Goal: Transaction & Acquisition: Purchase product/service

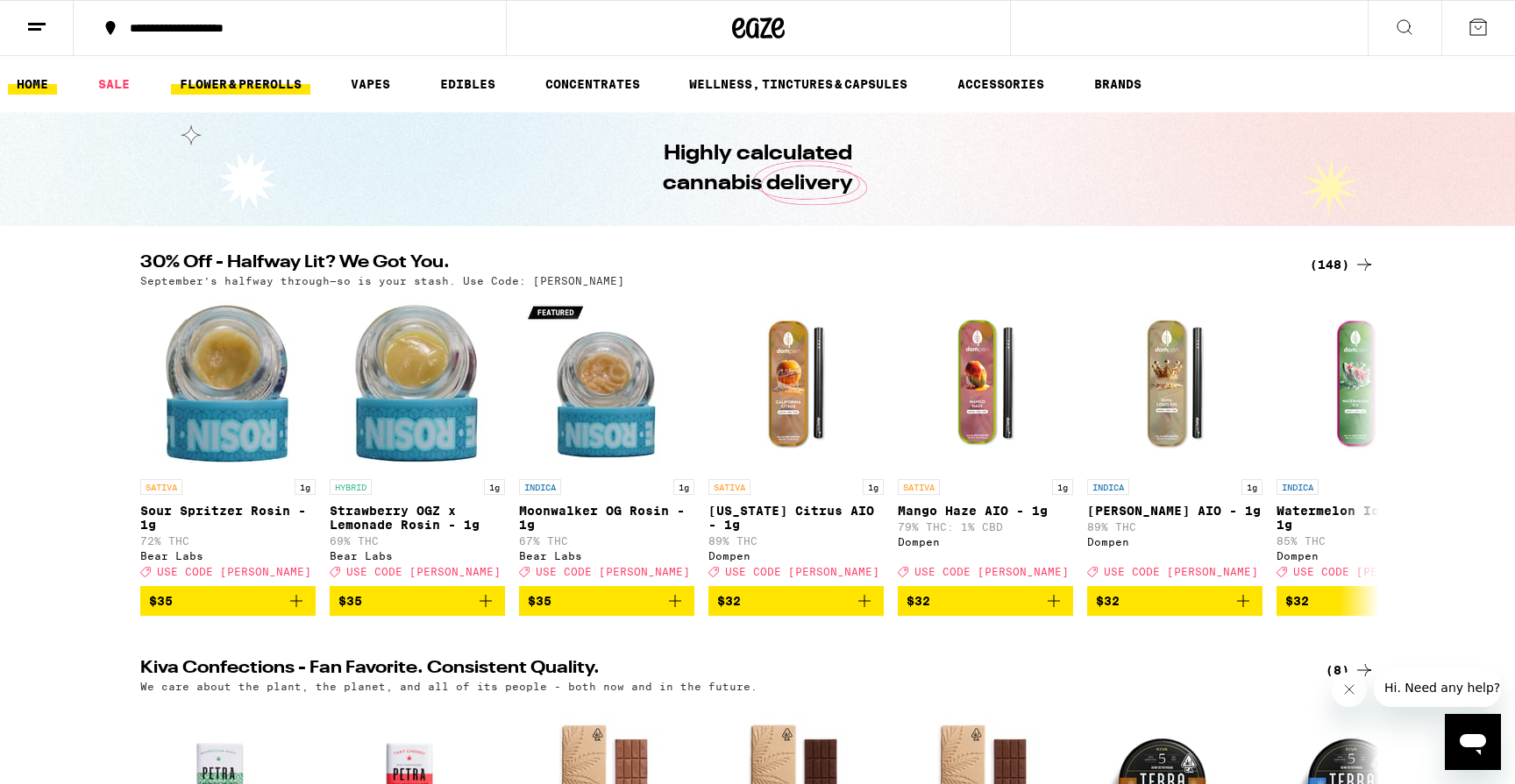
click at [237, 73] on link "FLOWER & PREROLLS" at bounding box center [240, 84] width 139 height 21
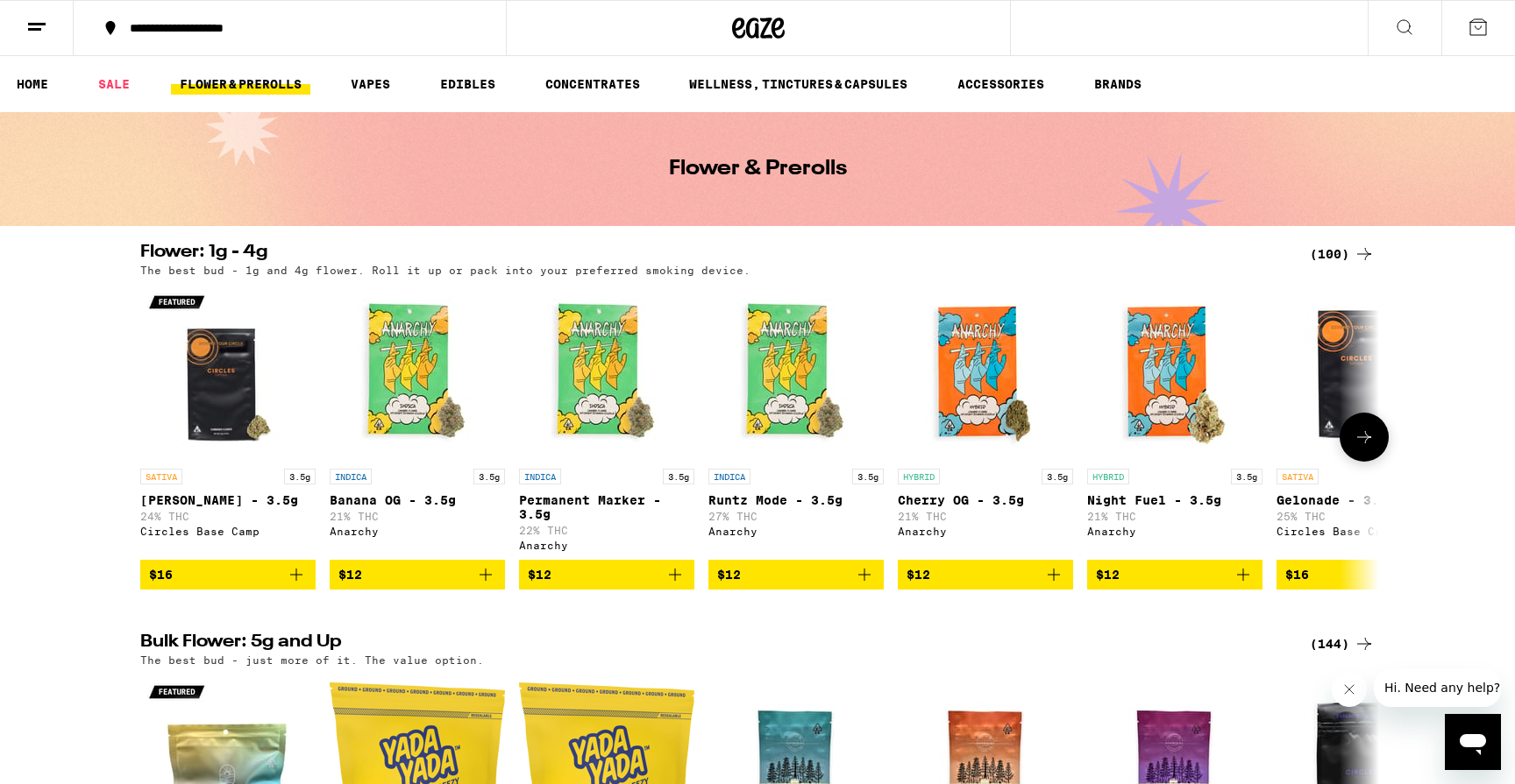
click at [506, 427] on div "SATIVA 3.5g Gush Rush - 3.5g 24% THC Circles Base Camp $16 INDICA 3.5g Banana O…" at bounding box center [758, 437] width 1262 height 305
click at [1378, 443] on button at bounding box center [1364, 437] width 49 height 49
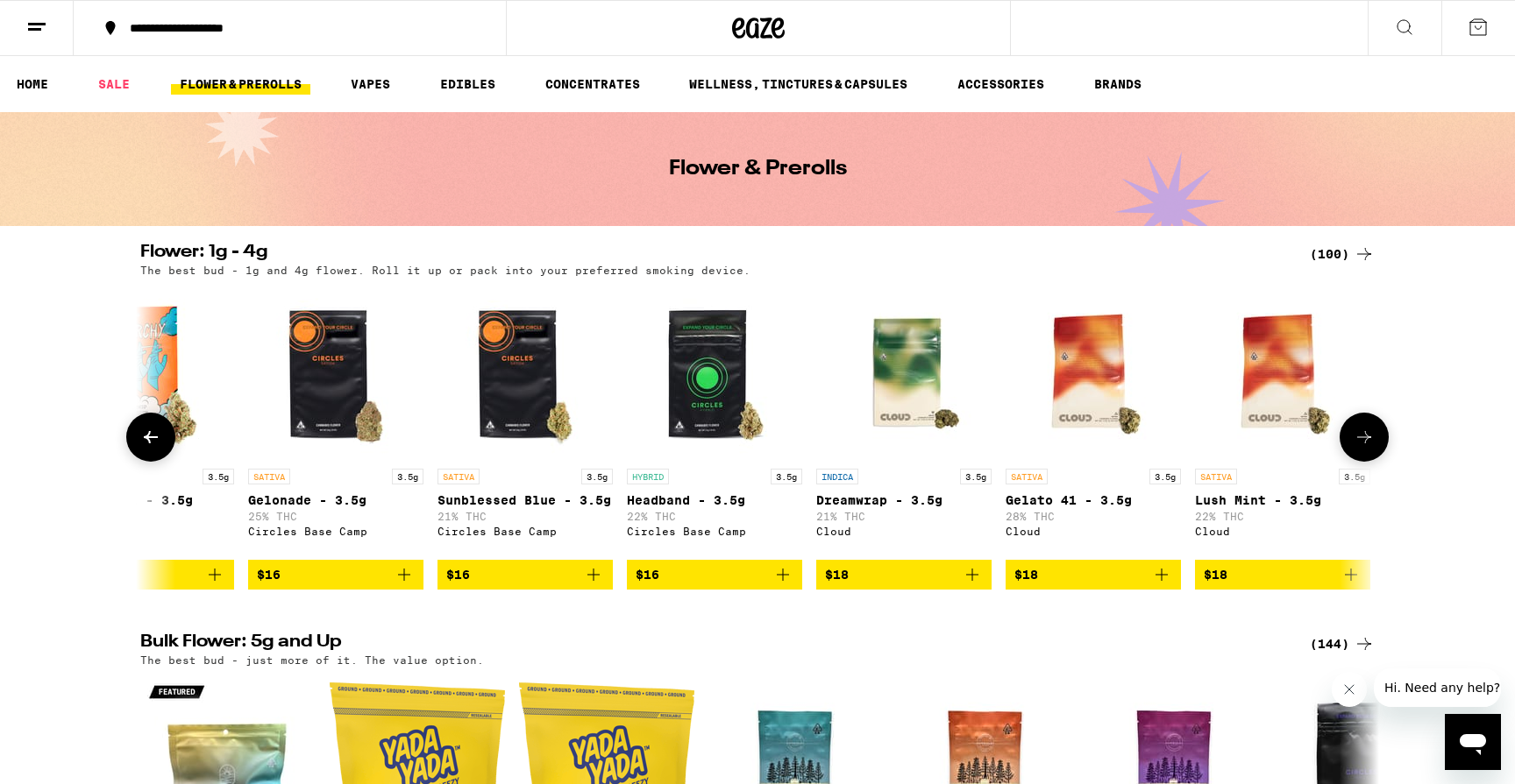
scroll to position [0, 1043]
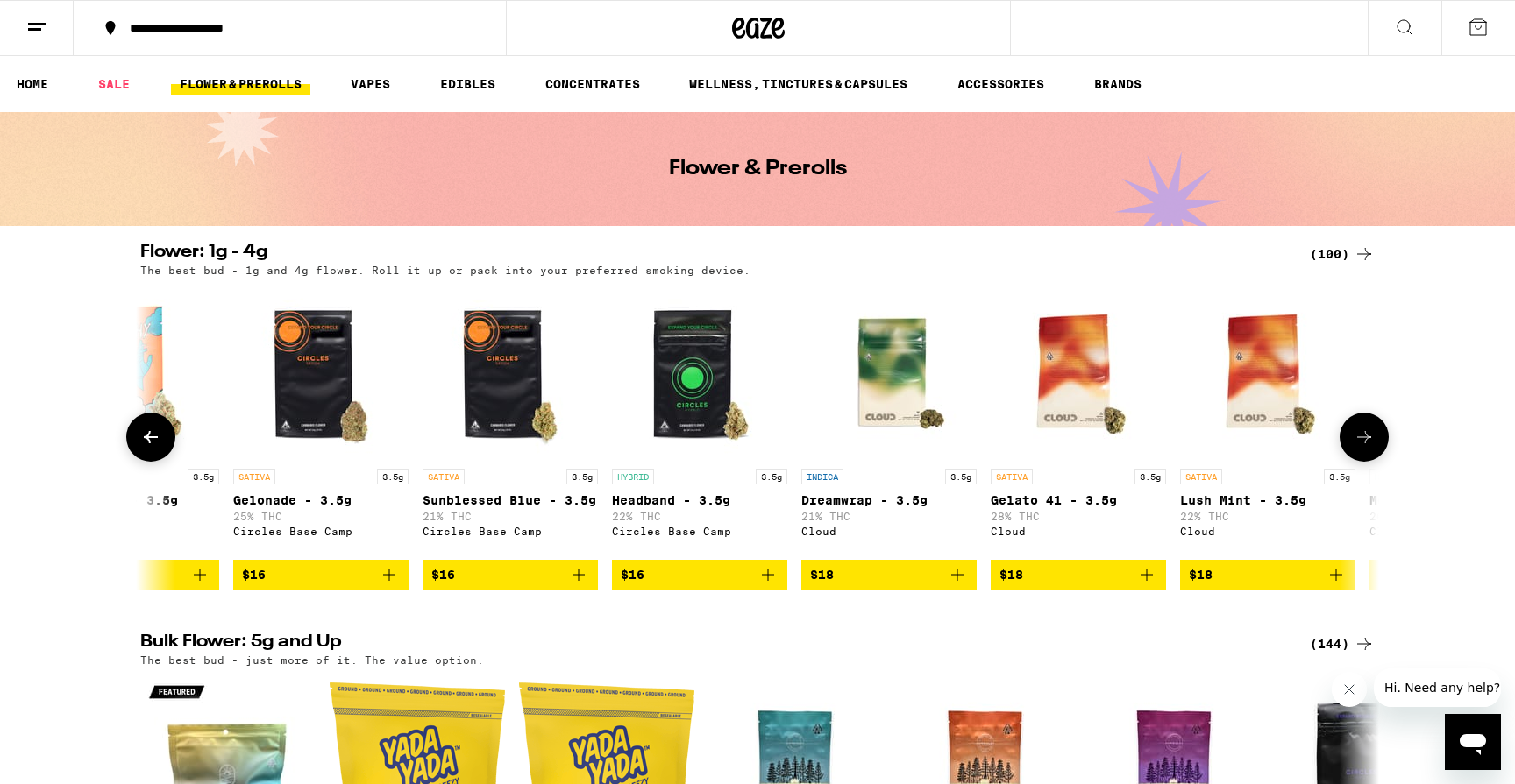
click at [391, 585] on icon "Add to bag" at bounding box center [389, 574] width 21 height 21
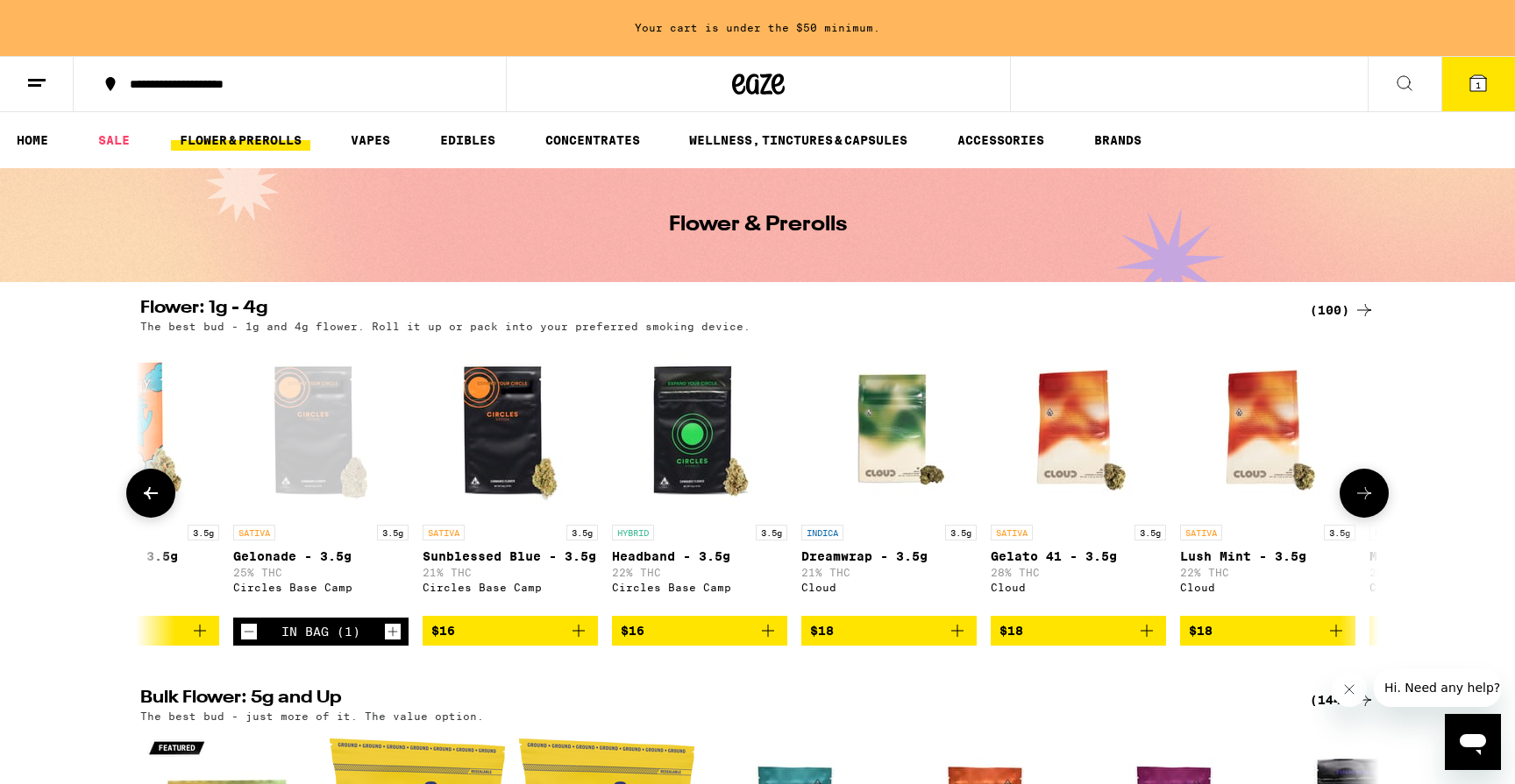
click at [773, 641] on icon "Add to bag" at bounding box center [768, 631] width 21 height 21
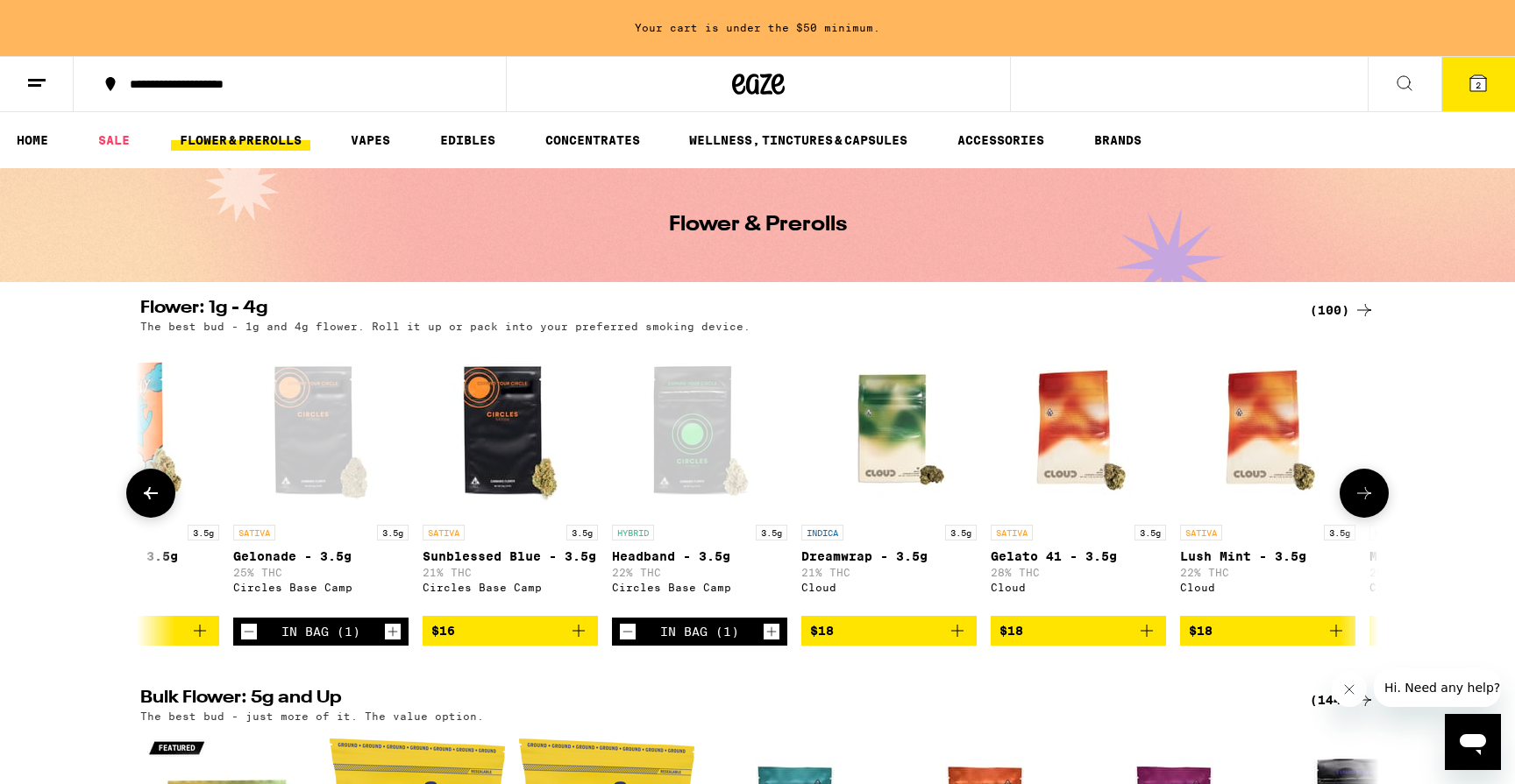
click at [1362, 493] on icon at bounding box center [1364, 493] width 21 height 21
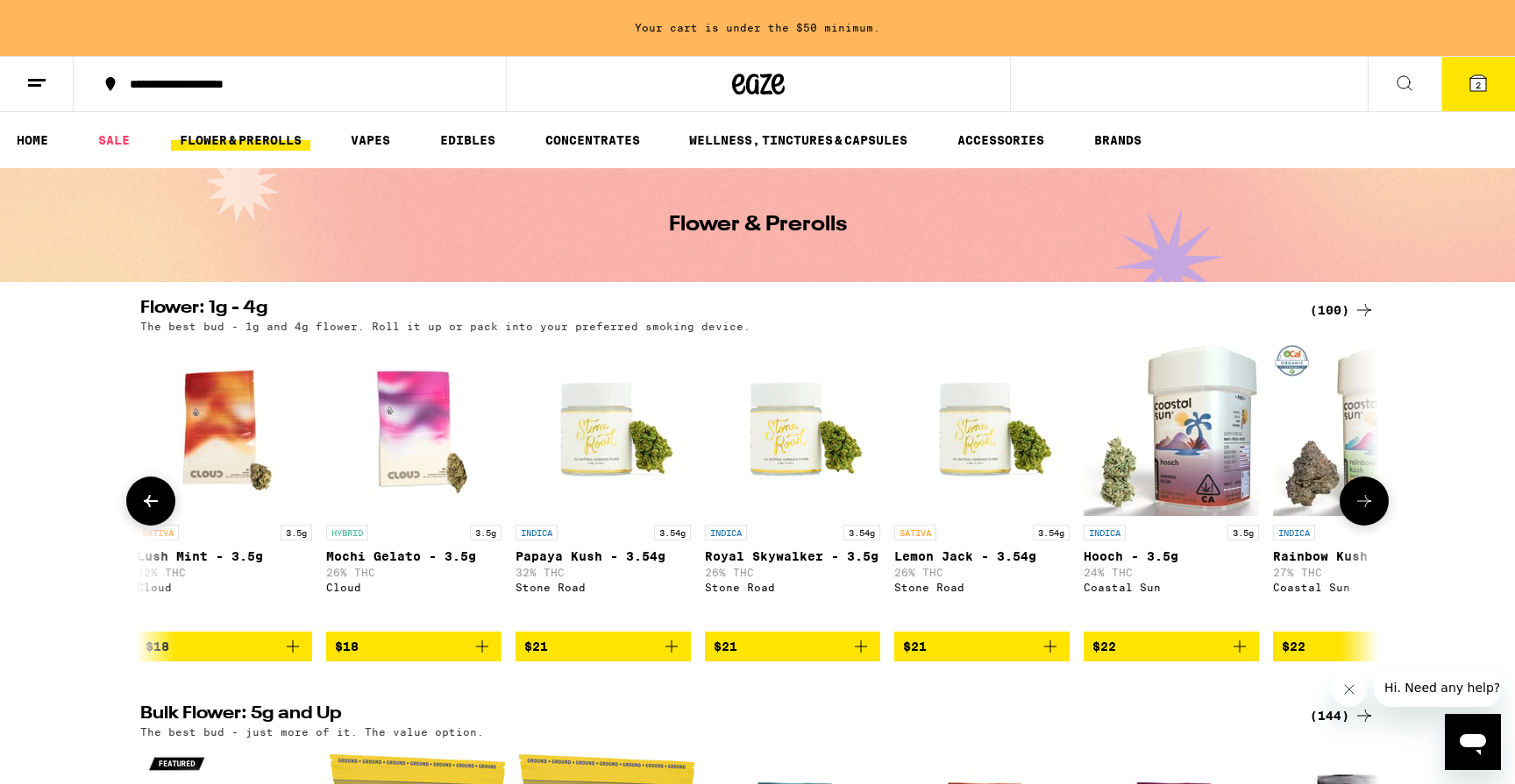
click at [165, 509] on button at bounding box center [150, 501] width 49 height 49
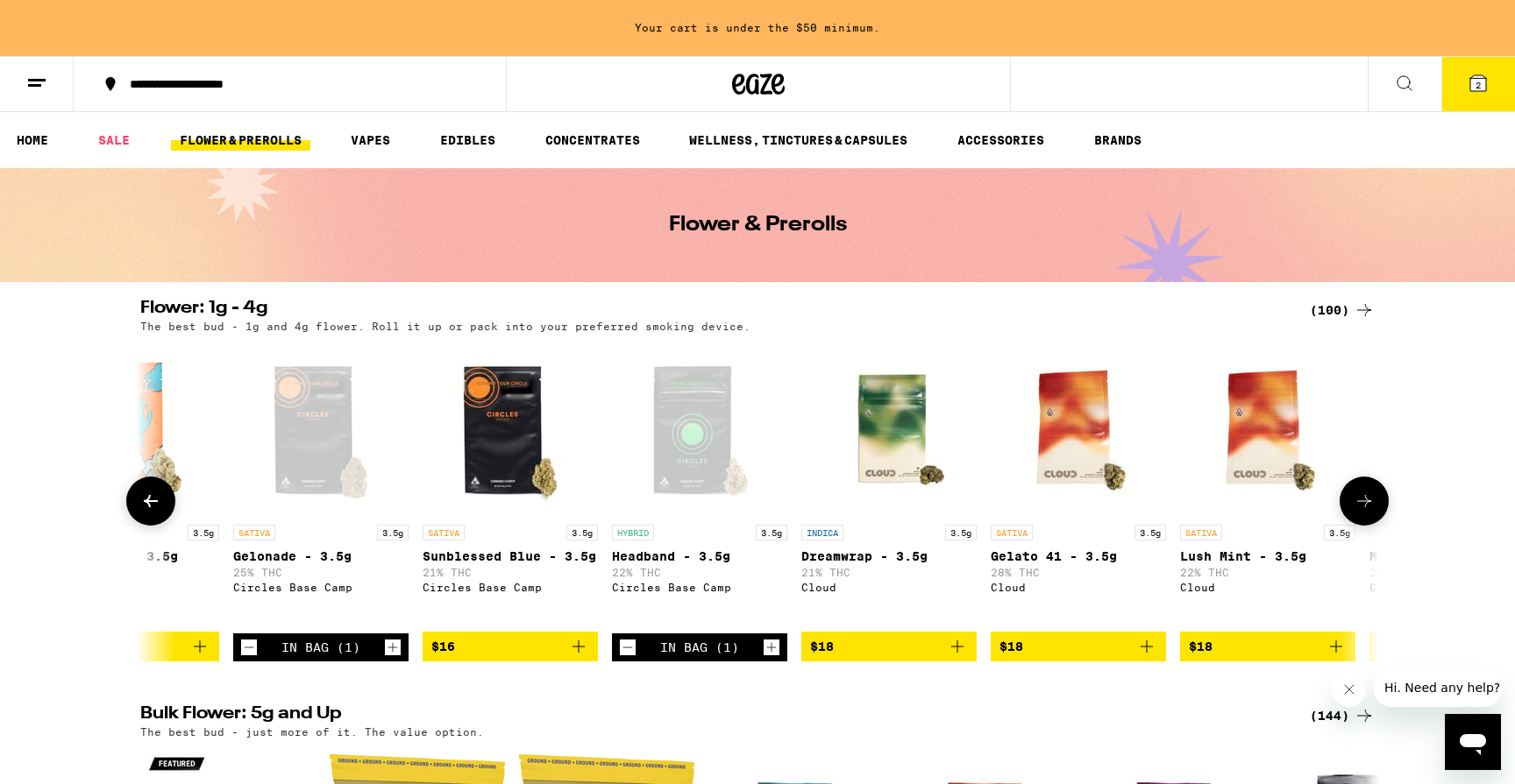
click at [632, 658] on icon "Decrement" at bounding box center [628, 648] width 16 height 21
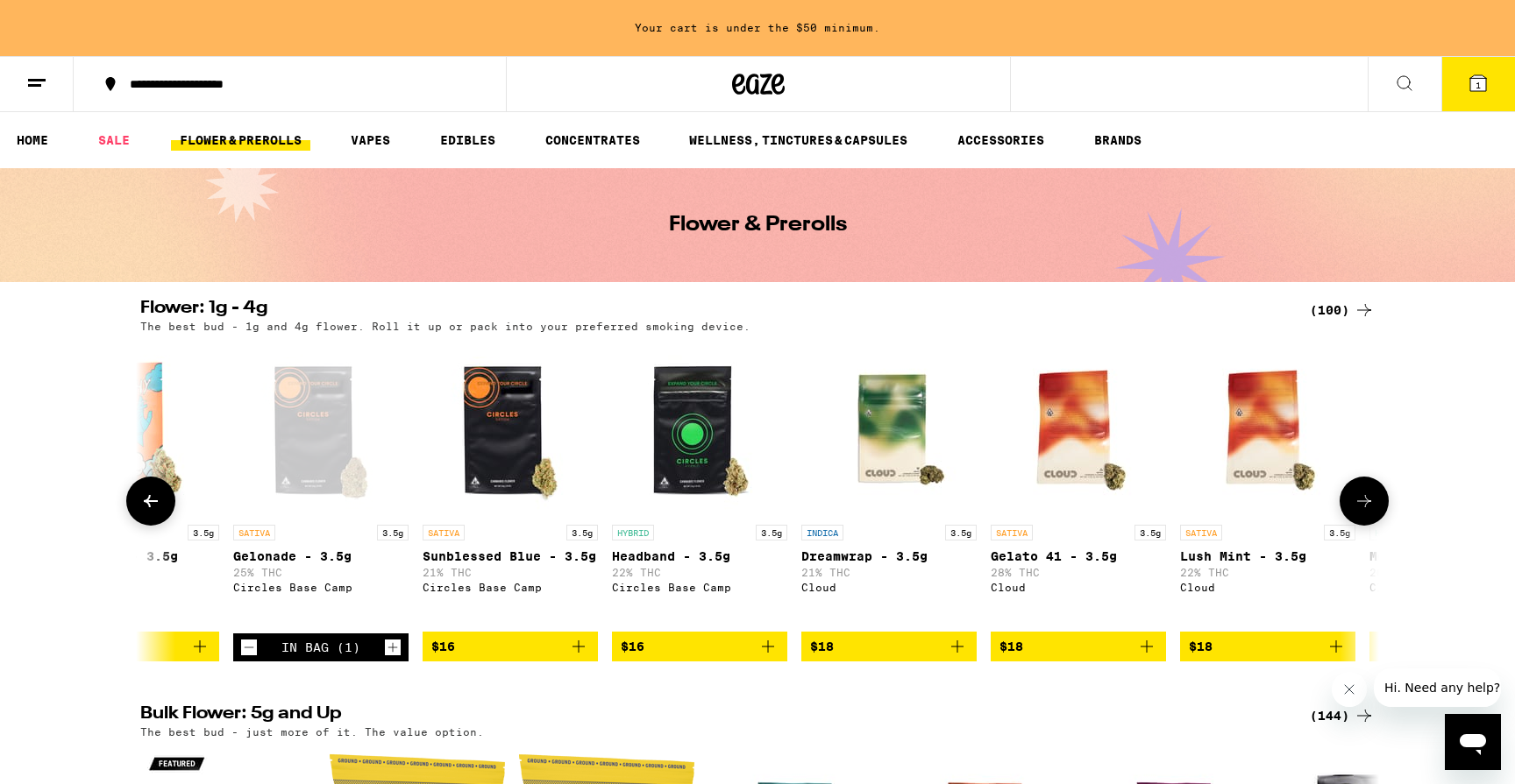
click at [1146, 655] on icon "Add to bag" at bounding box center [1146, 647] width 21 height 21
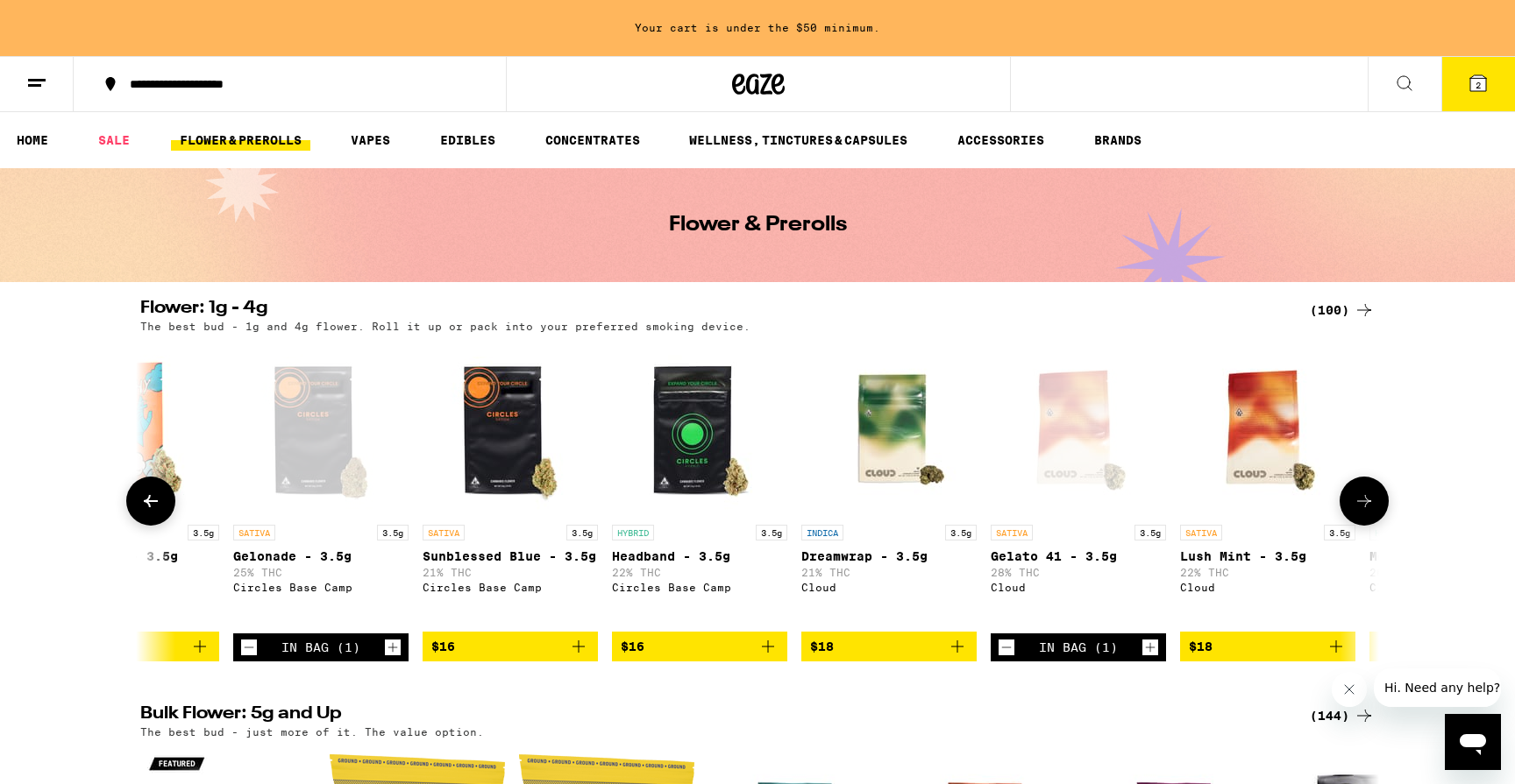
click at [254, 658] on icon "Decrement" at bounding box center [249, 648] width 16 height 21
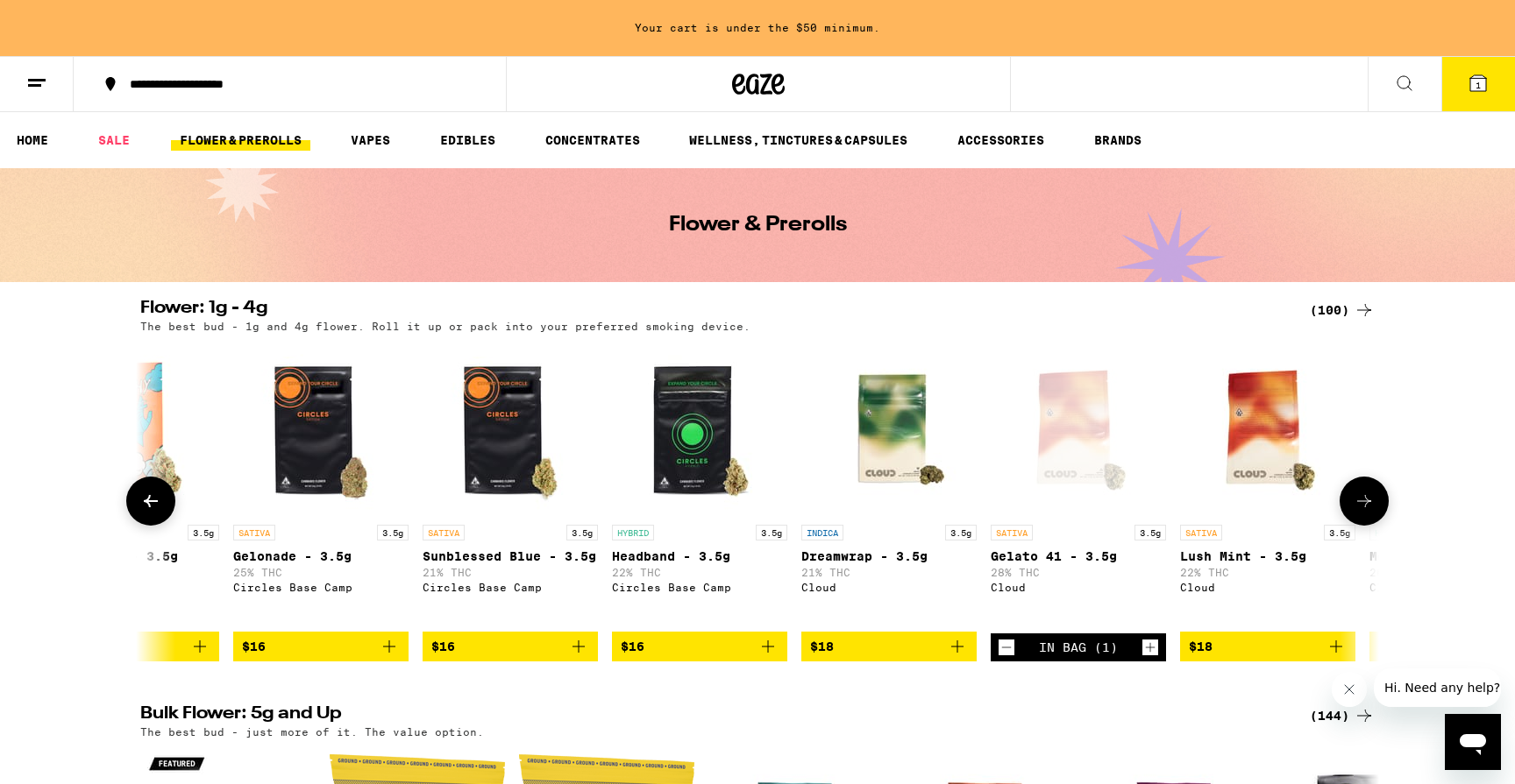
click at [1383, 498] on button at bounding box center [1364, 501] width 49 height 49
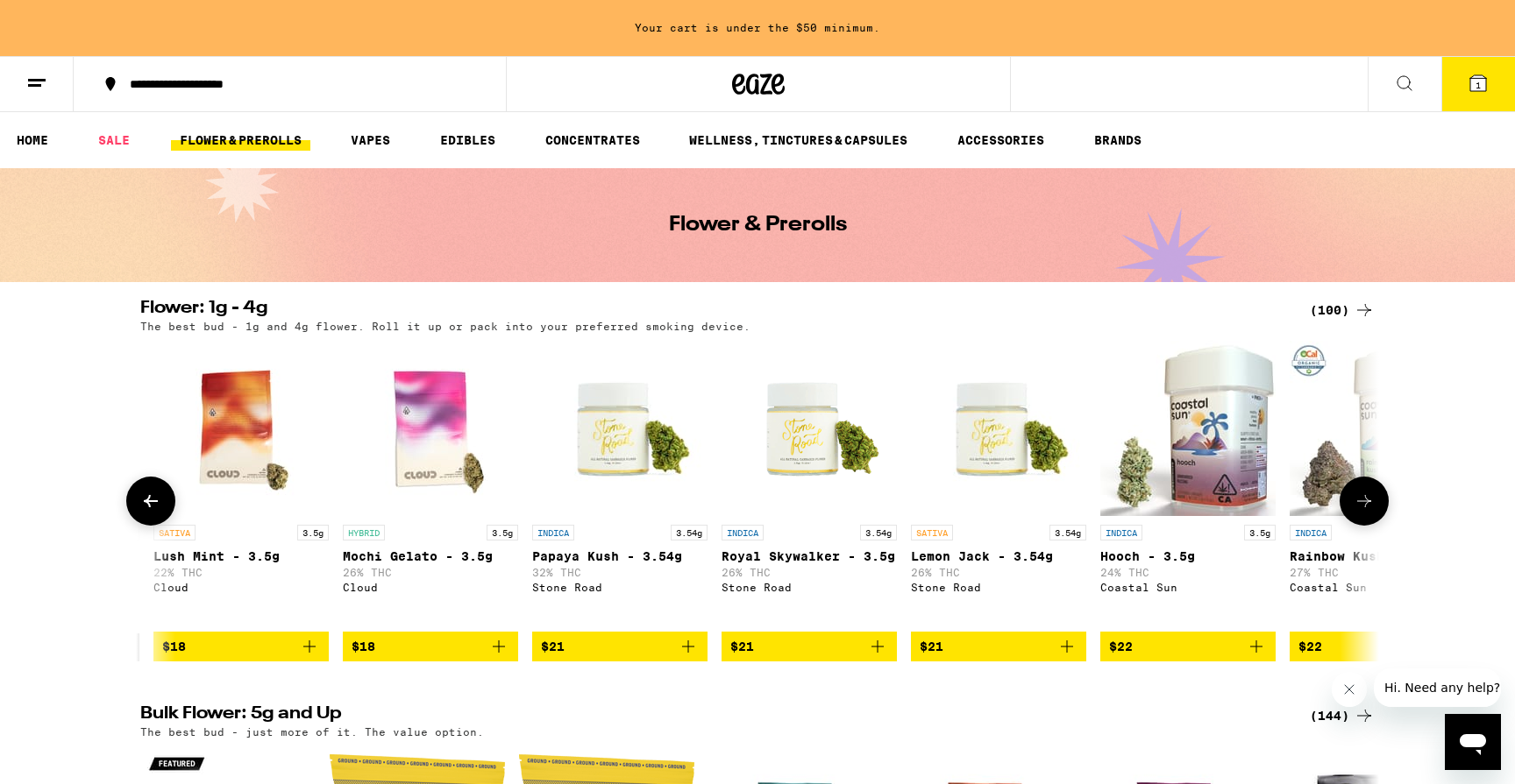
scroll to position [0, 2087]
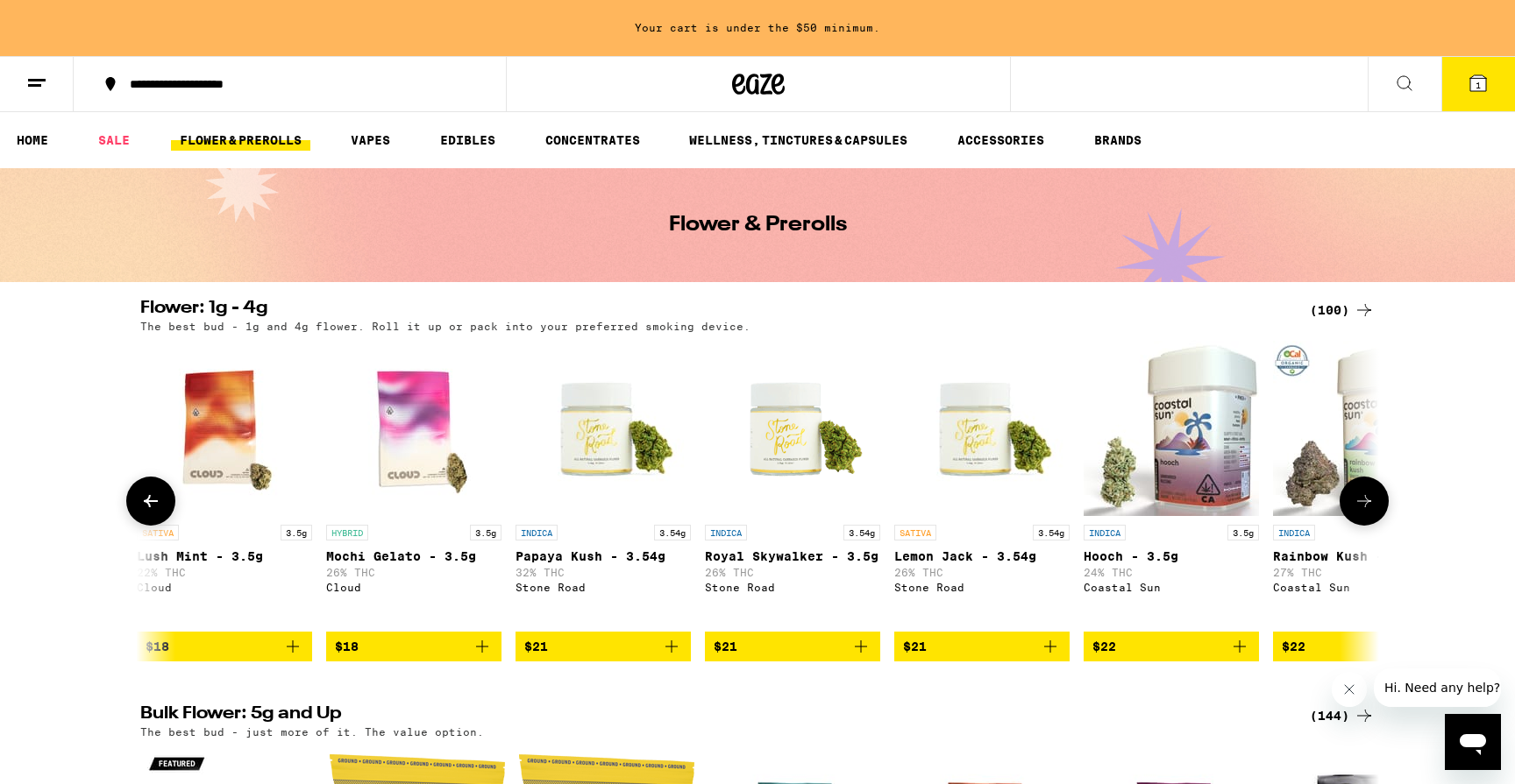
click at [484, 657] on icon "Add to bag" at bounding box center [482, 647] width 21 height 21
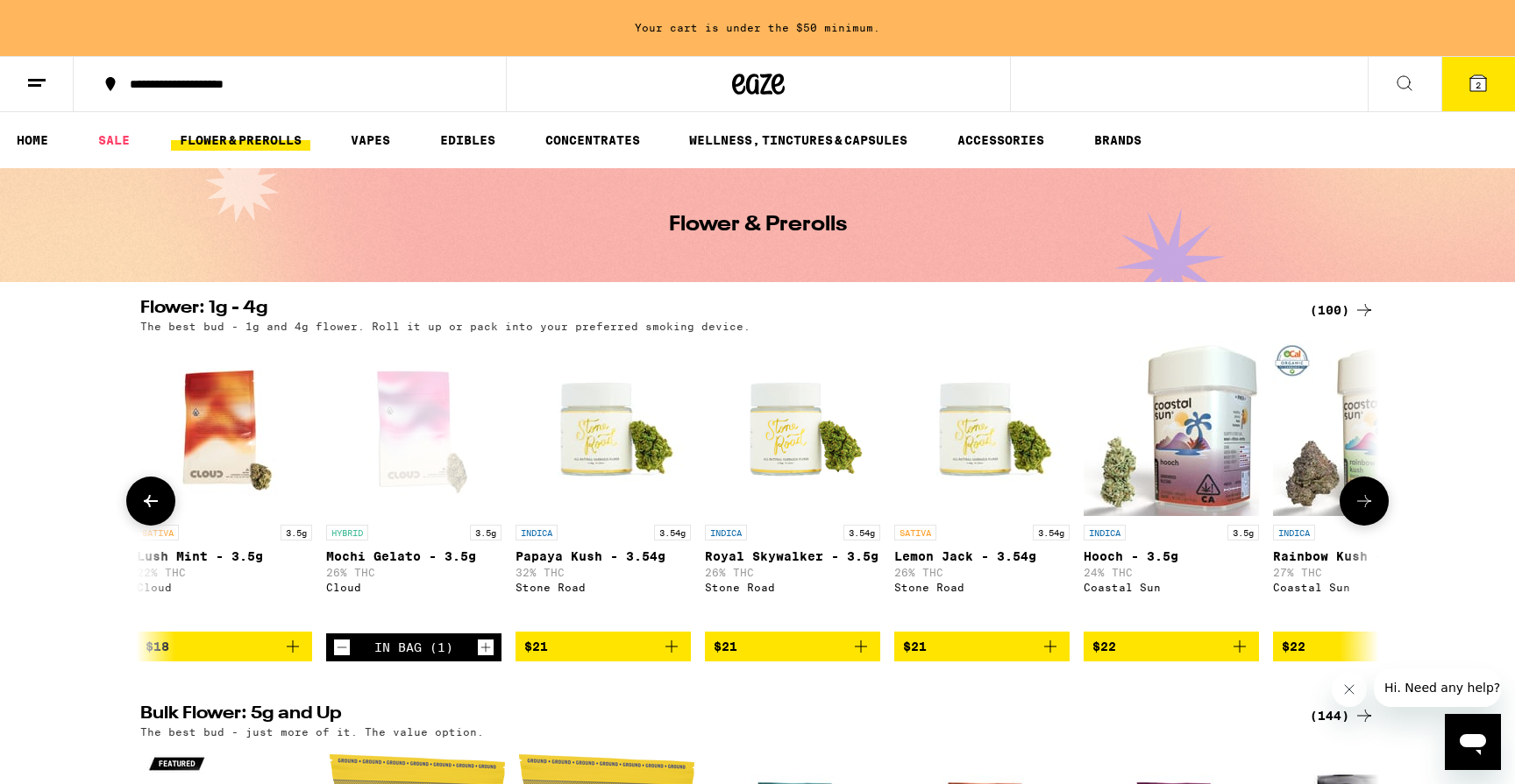
click at [862, 657] on icon "Add to bag" at bounding box center [861, 647] width 21 height 21
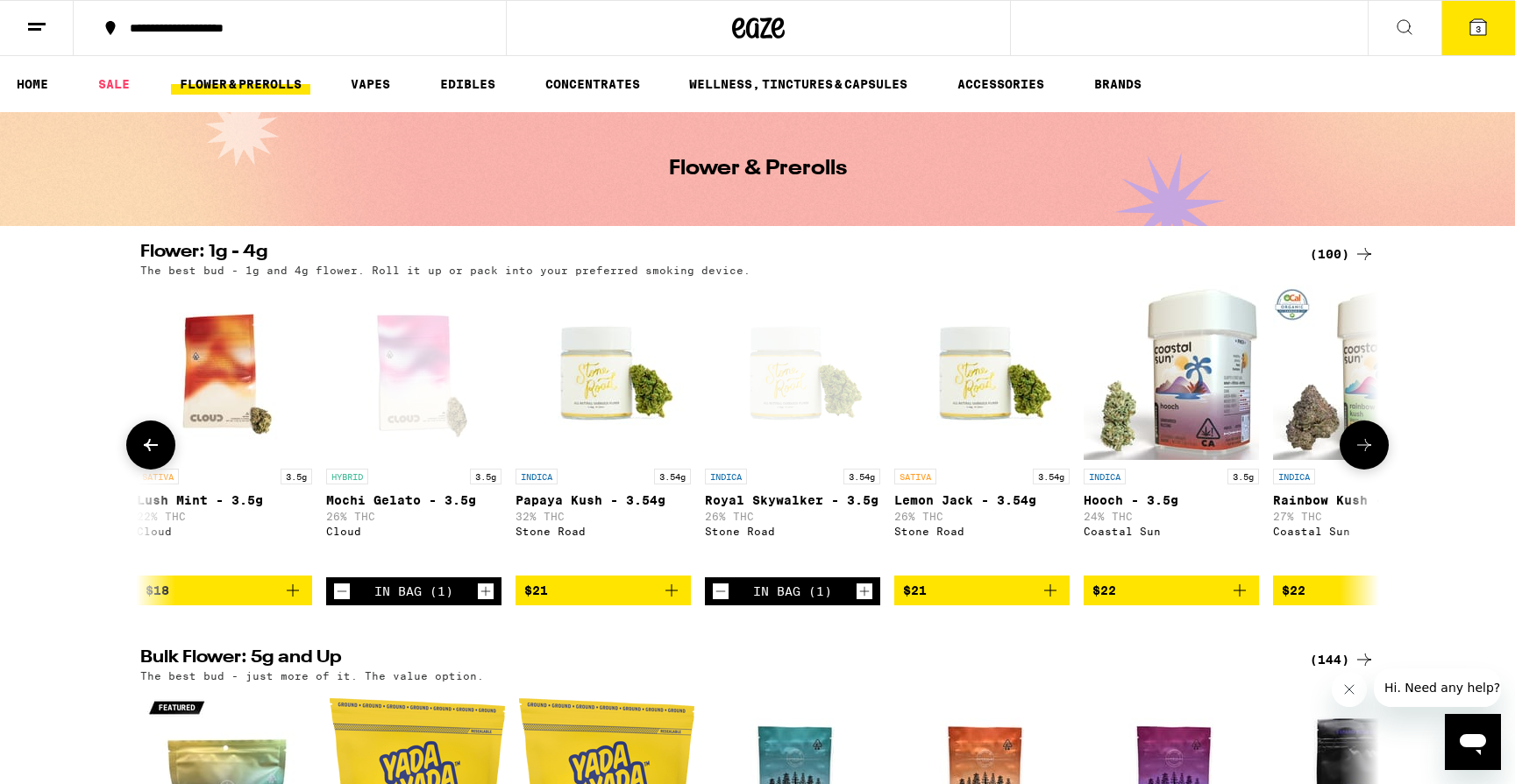
click at [1357, 465] on button at bounding box center [1364, 444] width 49 height 49
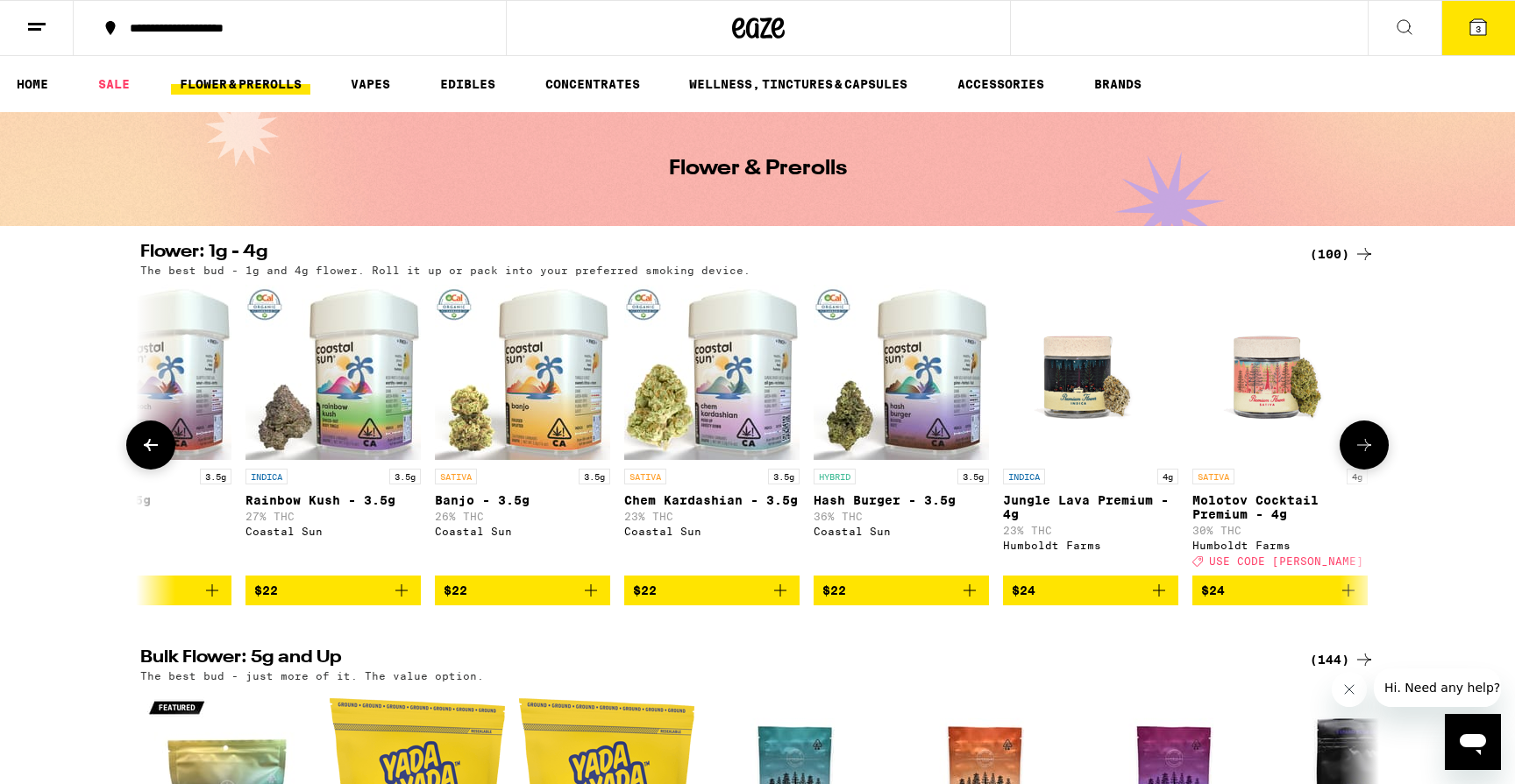
scroll to position [0, 3130]
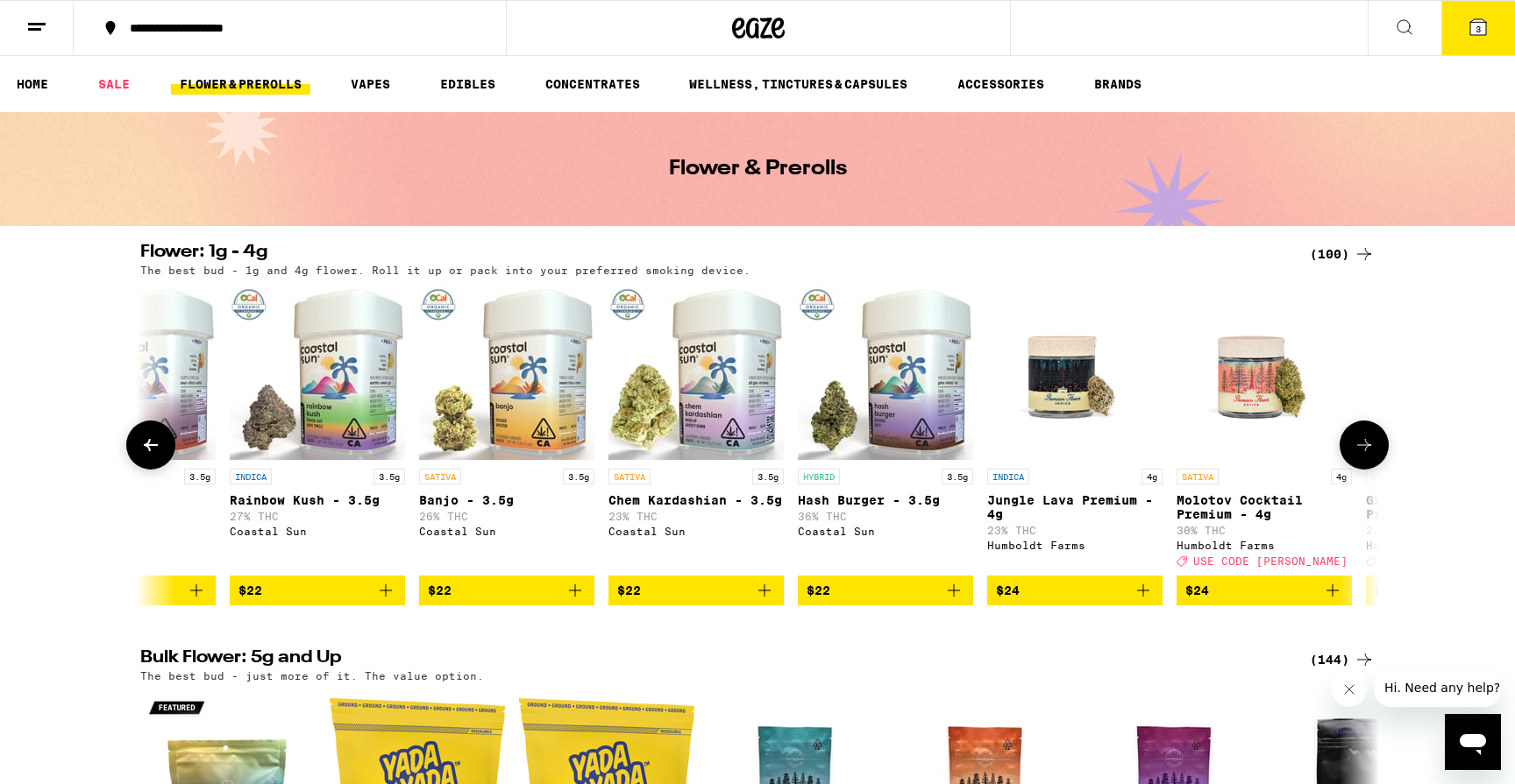
click at [1330, 601] on icon "Add to bag" at bounding box center [1332, 590] width 21 height 21
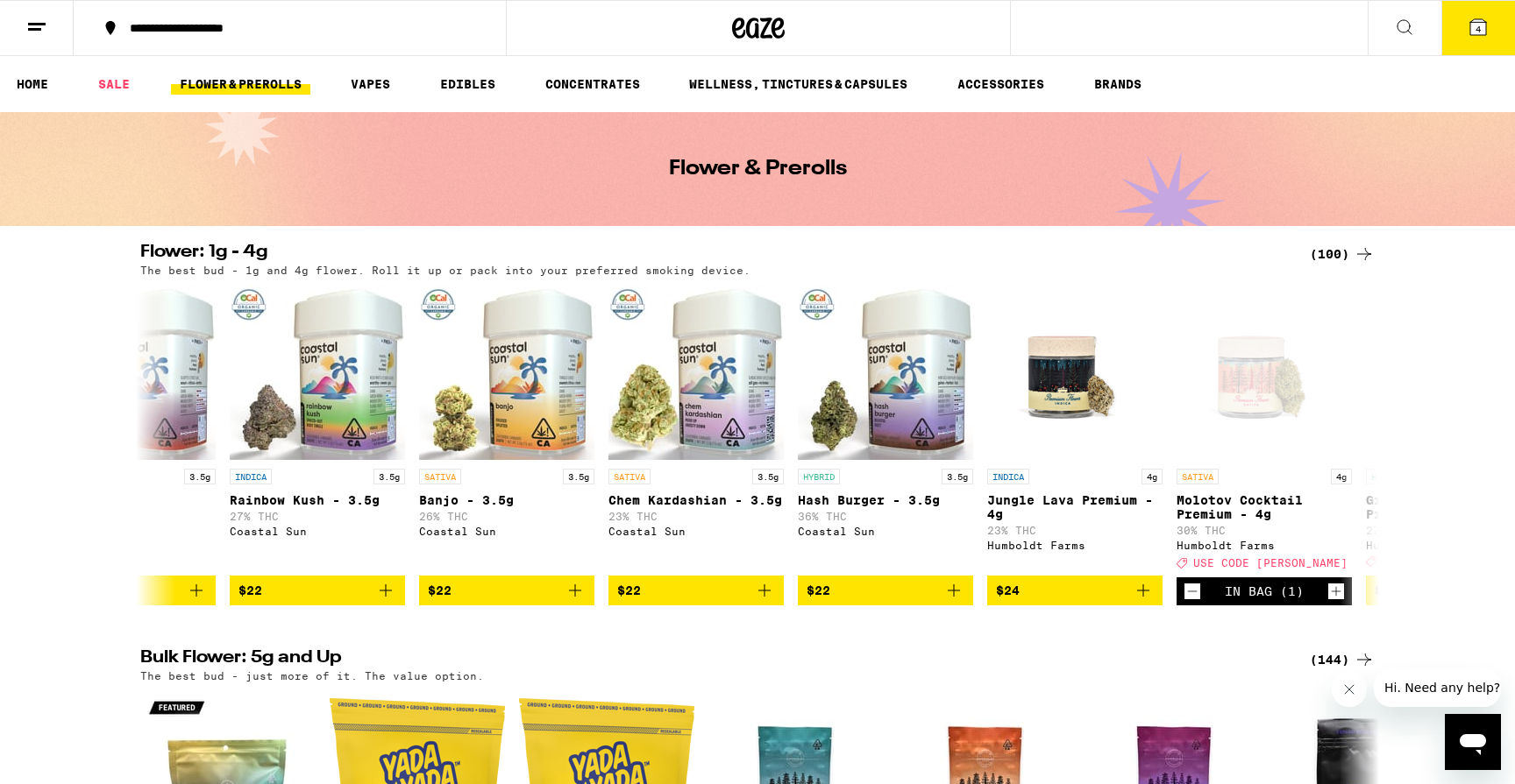
click at [1476, 30] on span "4" at bounding box center [1479, 29] width 6 height 10
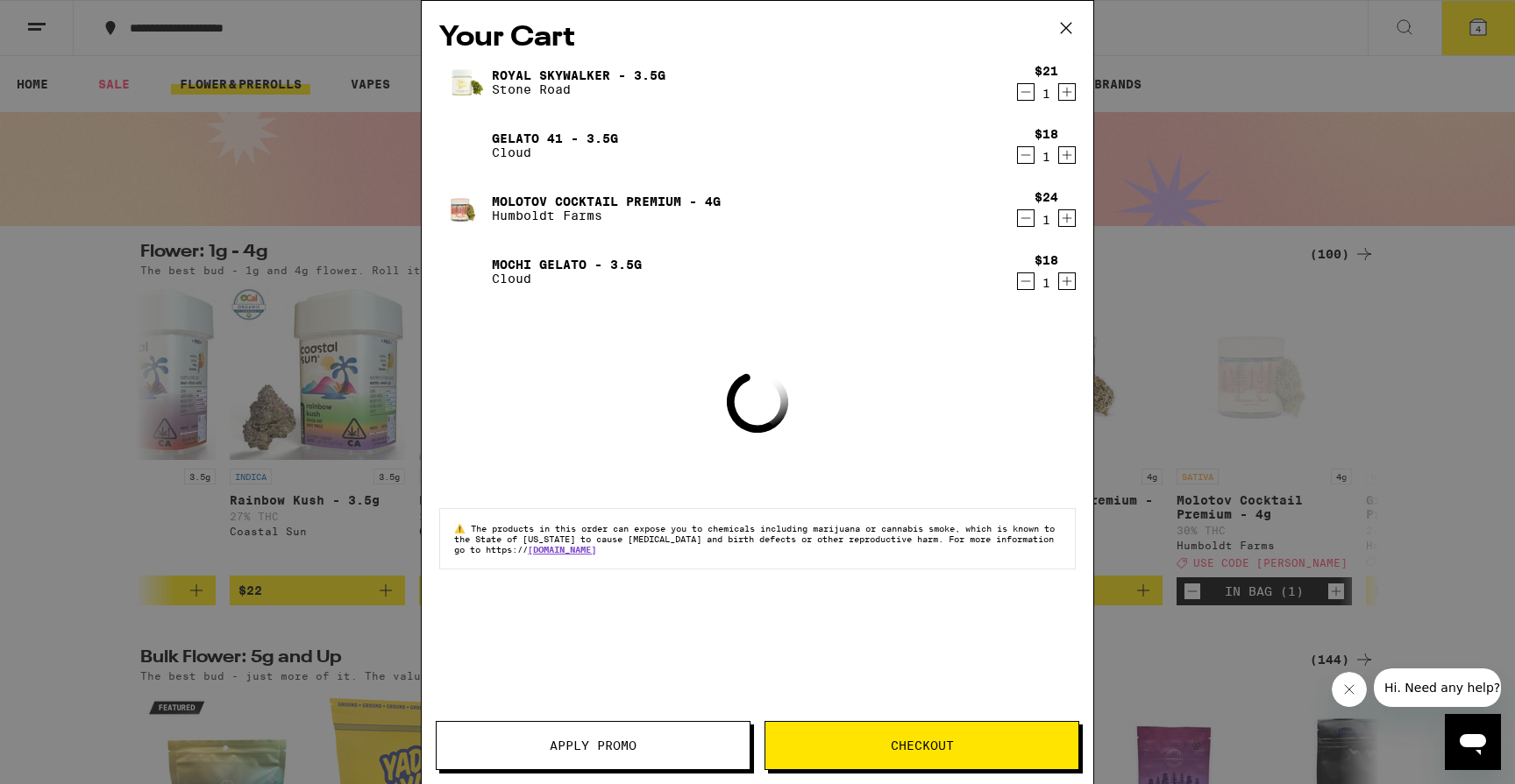
click at [666, 765] on button "Apply Promo" at bounding box center [592, 745] width 315 height 49
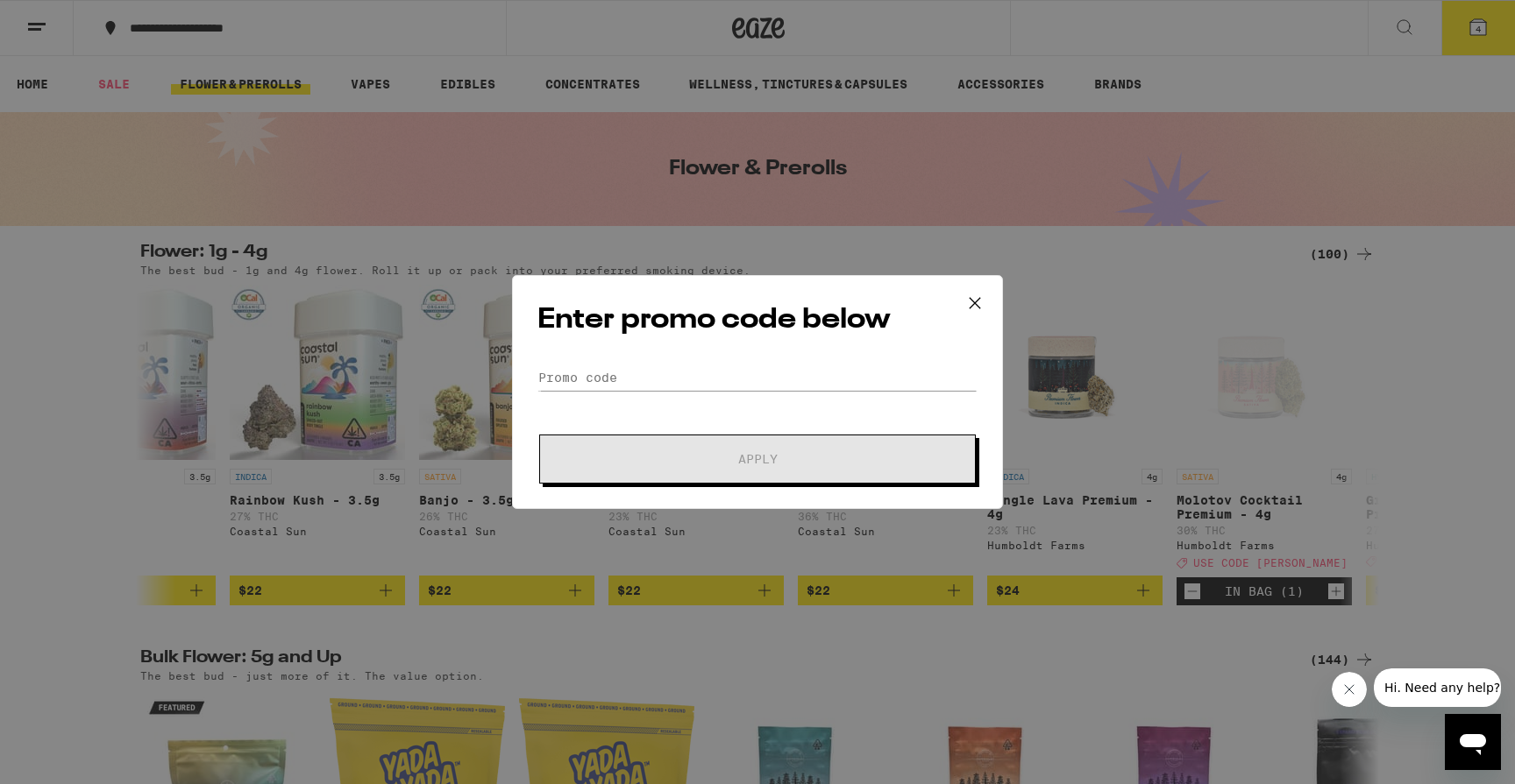
click at [613, 392] on form "Promo Code Apply" at bounding box center [758, 424] width 440 height 119
click at [619, 379] on input "Promo Code" at bounding box center [758, 378] width 440 height 26
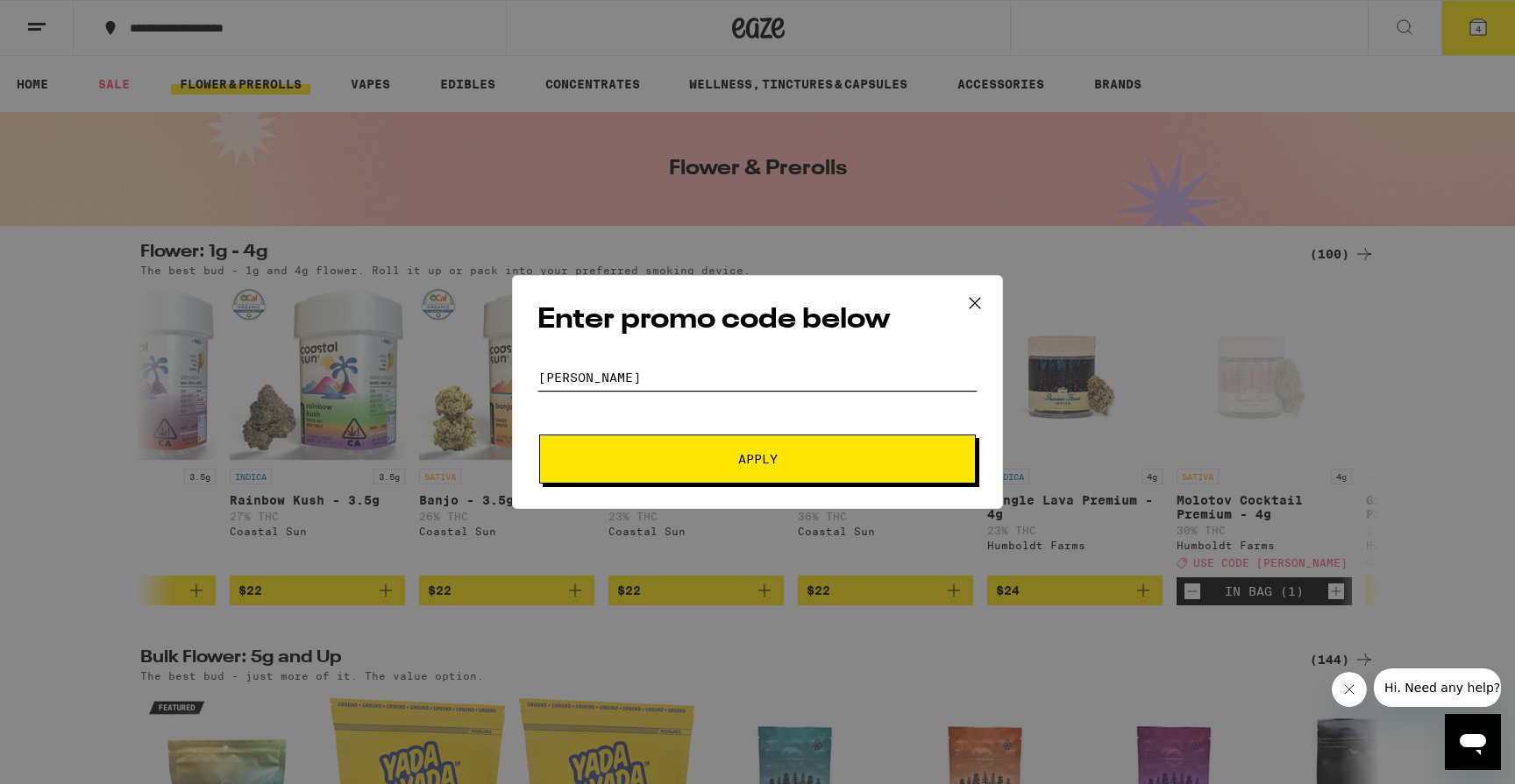
type input "[PERSON_NAME]"
click at [539, 434] on button "Apply" at bounding box center [758, 458] width 436 height 49
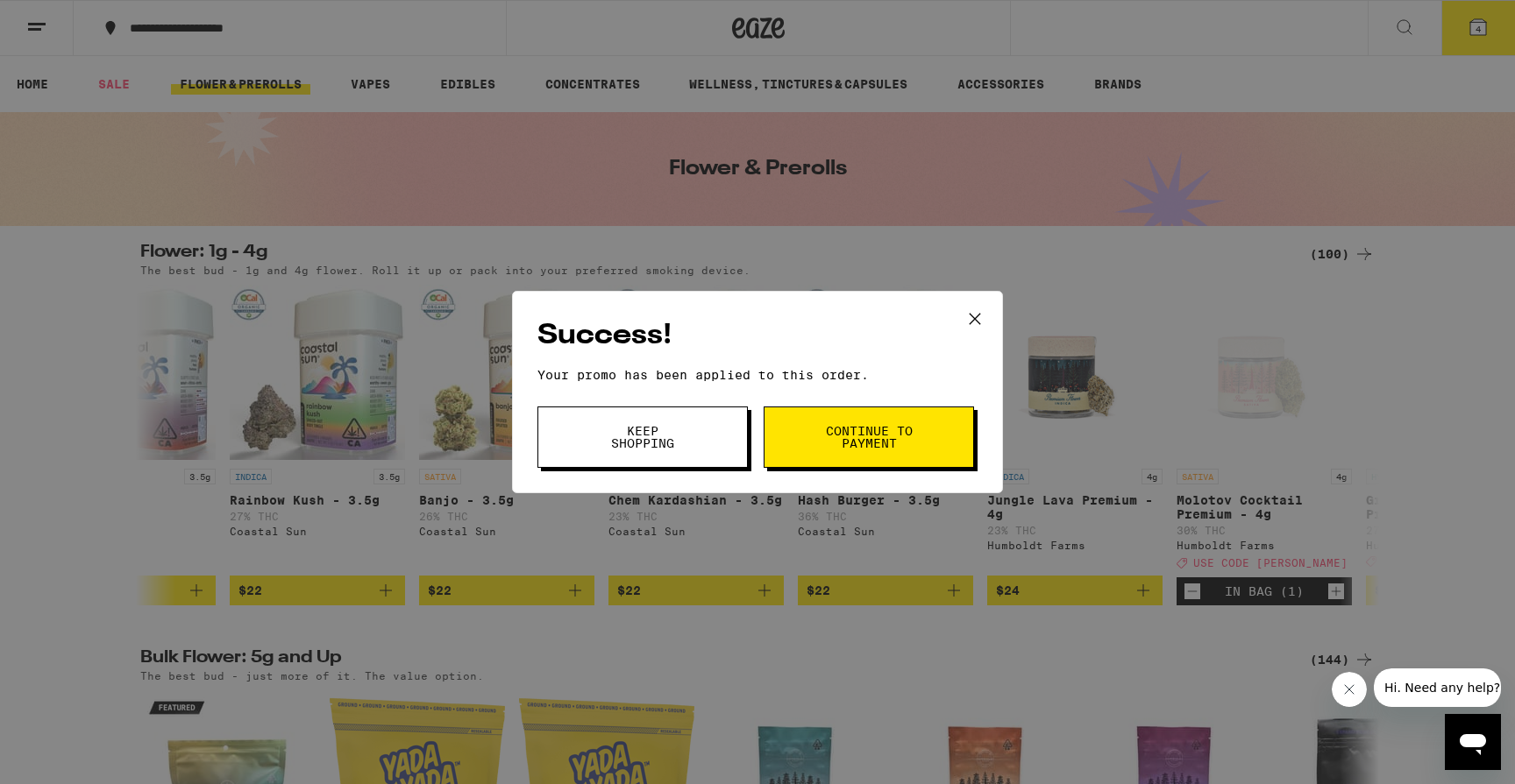
click at [821, 427] on button "Continue to payment" at bounding box center [869, 437] width 211 height 61
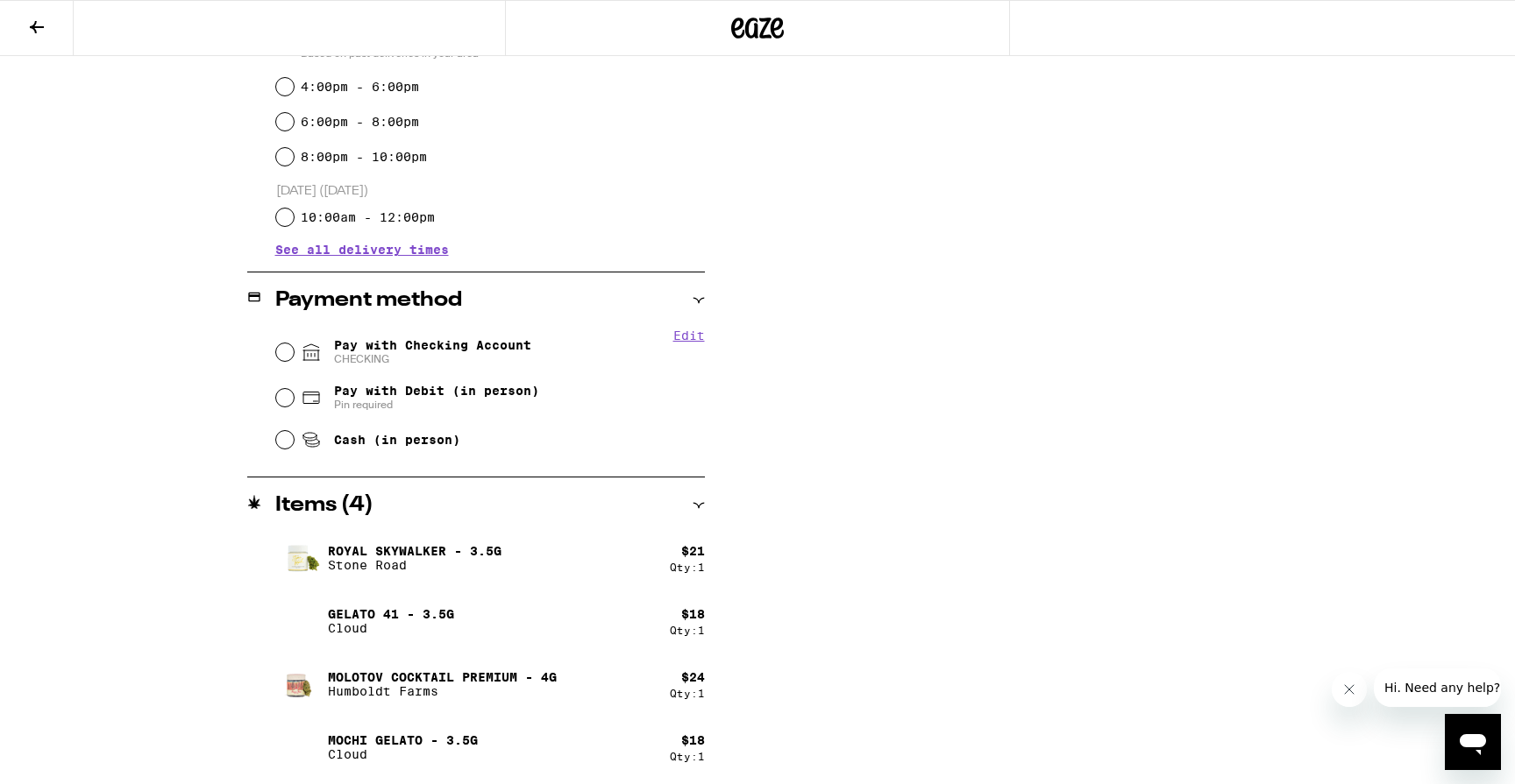
scroll to position [543, 0]
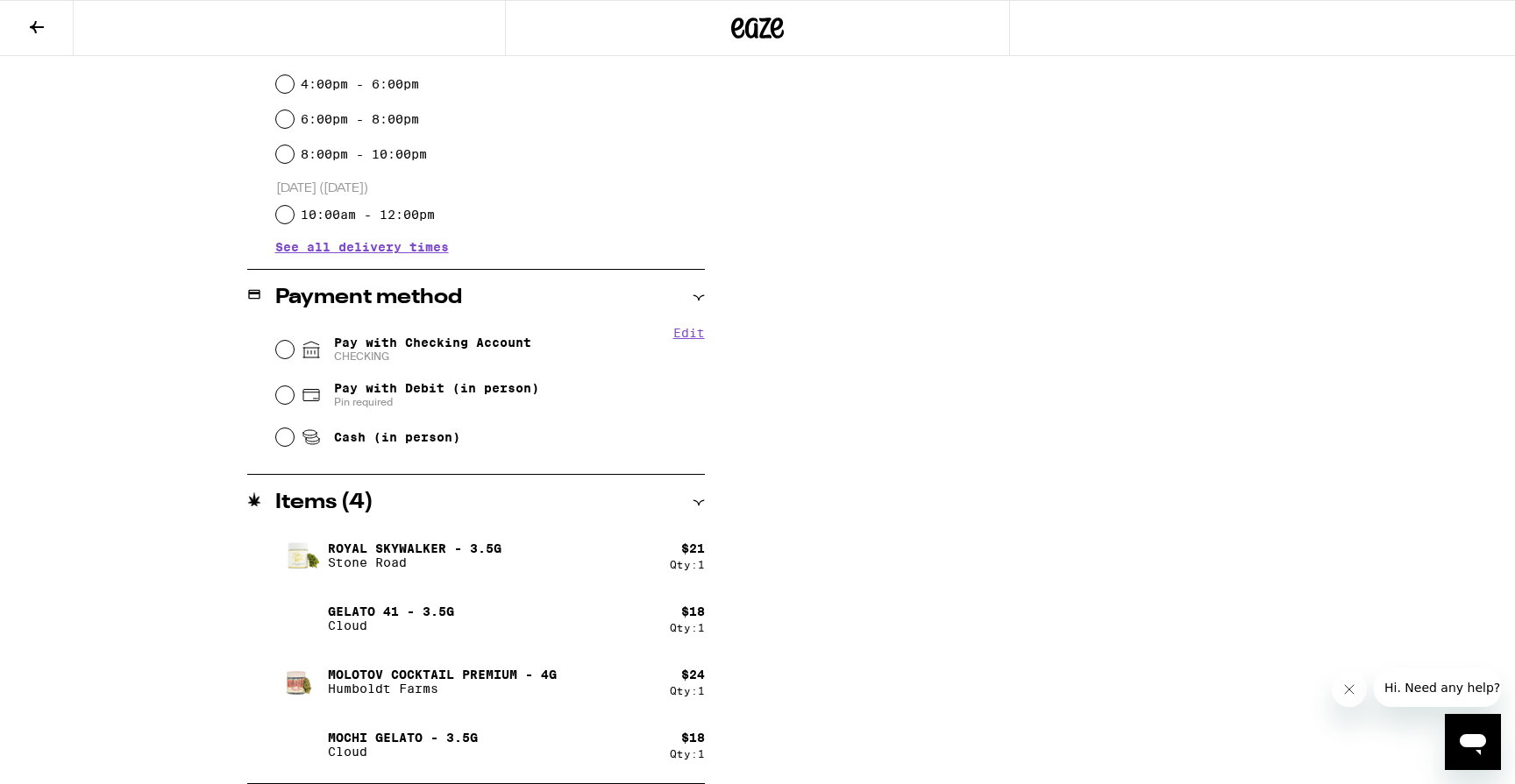
click at [467, 345] on span "Pay with Checking Account CHECKING" at bounding box center [433, 350] width 198 height 28
click at [293, 345] on input "Pay with Checking Account CHECKING" at bounding box center [285, 349] width 18 height 18
radio input "true"
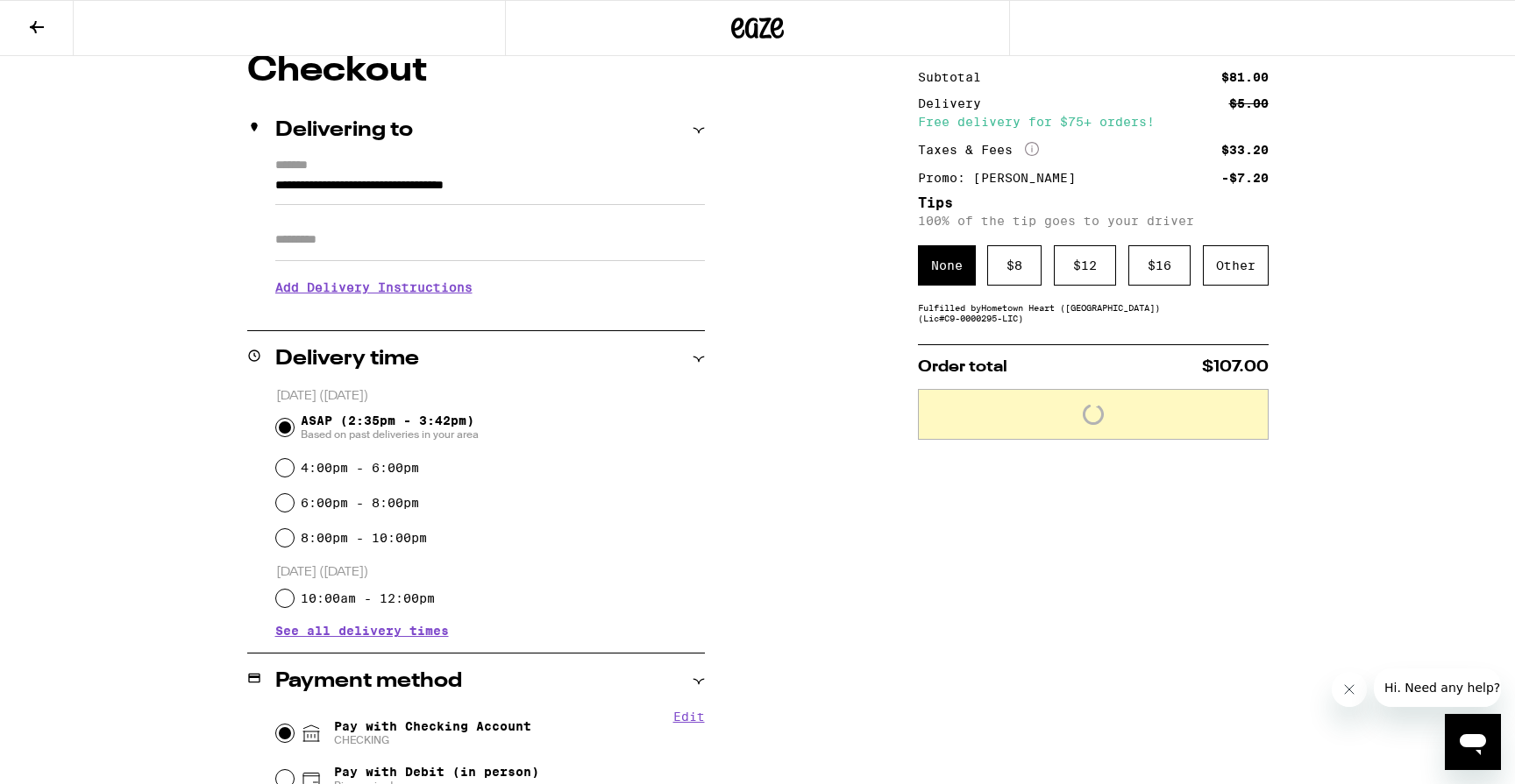
scroll to position [15, 0]
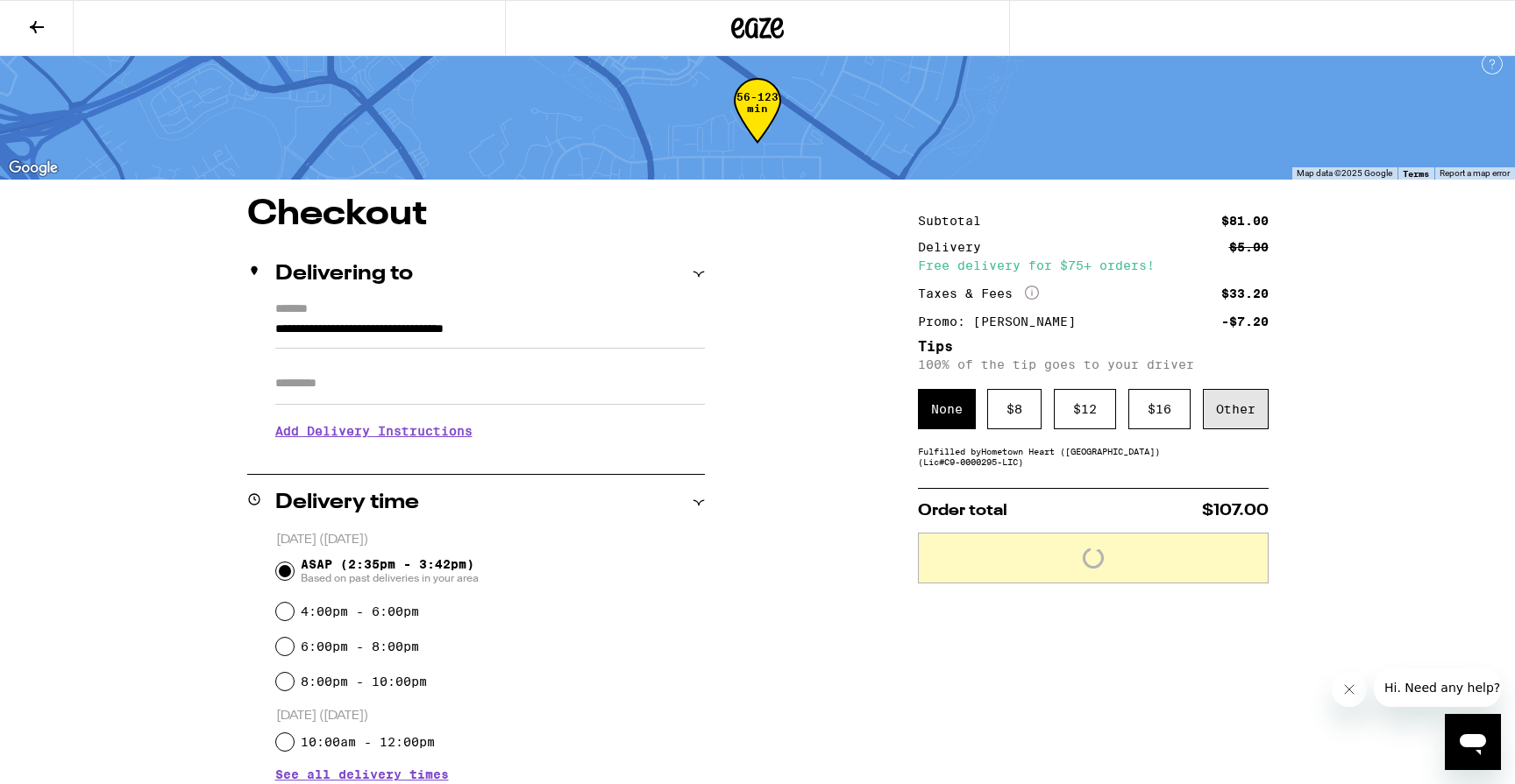
click at [1250, 408] on div "Other" at bounding box center [1236, 408] width 66 height 40
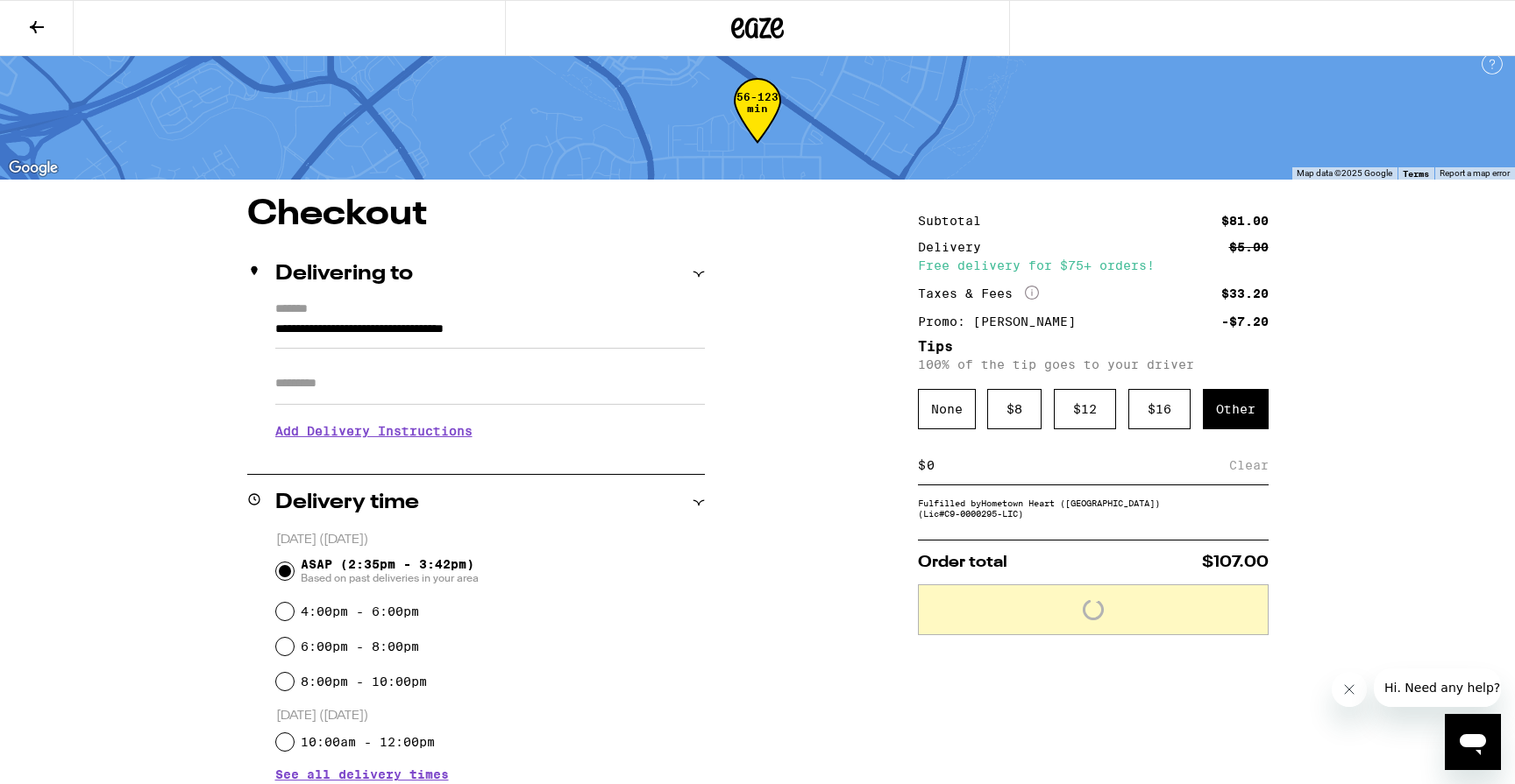
click at [1019, 485] on div "$ Clear" at bounding box center [1094, 466] width 351 height 40
click at [1167, 469] on input at bounding box center [1077, 465] width 304 height 16
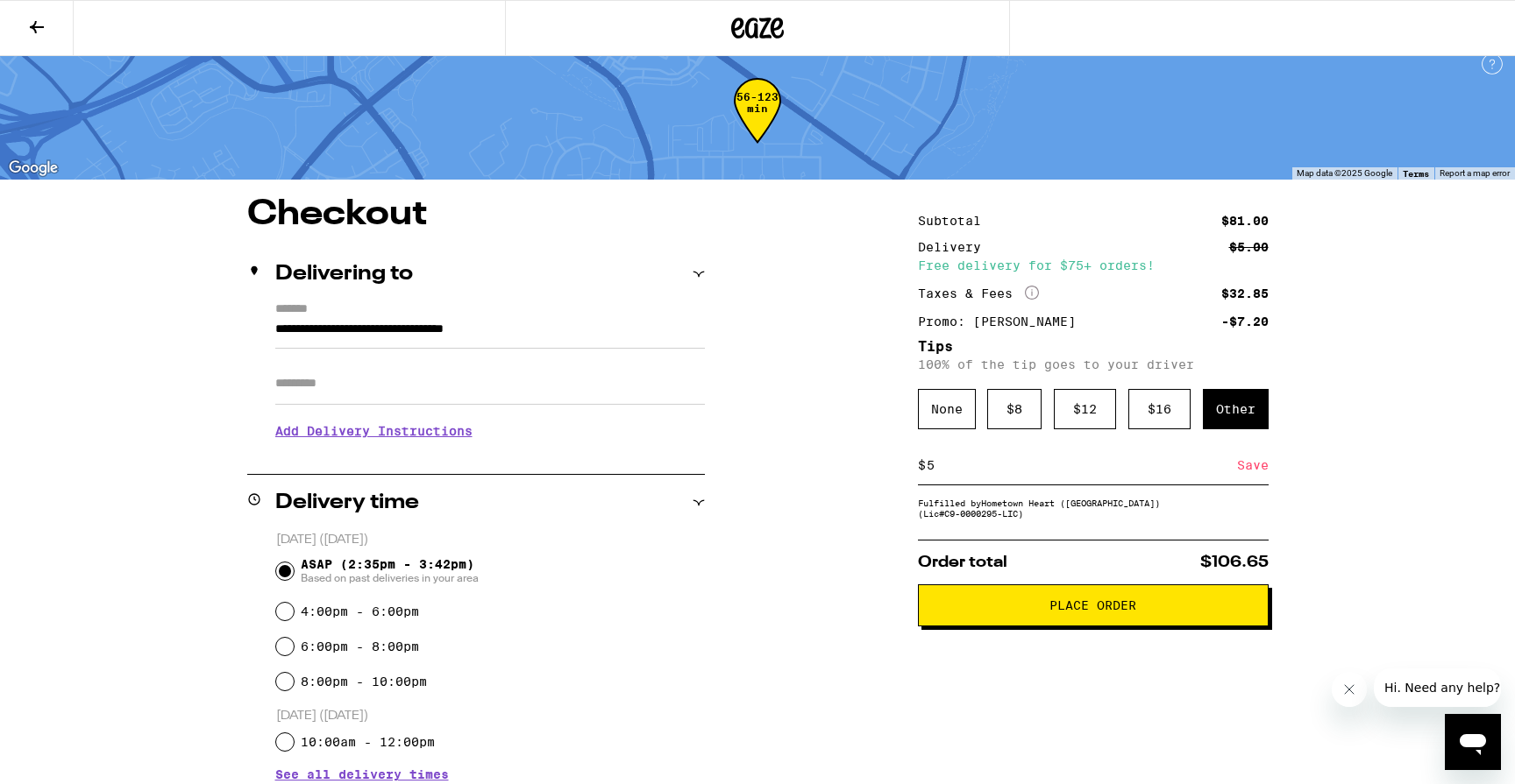
type input "5"
click at [1262, 469] on div "Save" at bounding box center [1253, 466] width 32 height 39
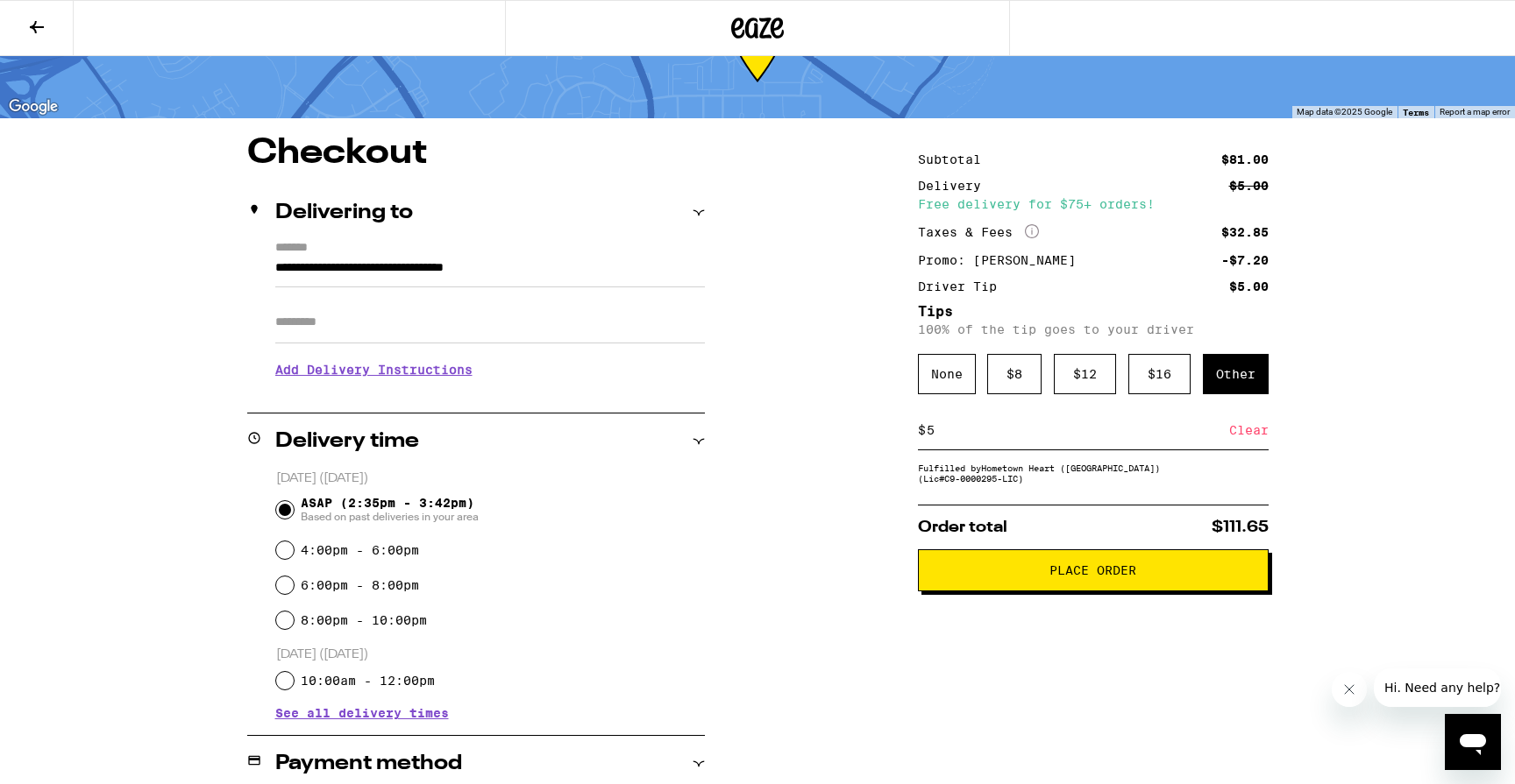
scroll to position [0, 0]
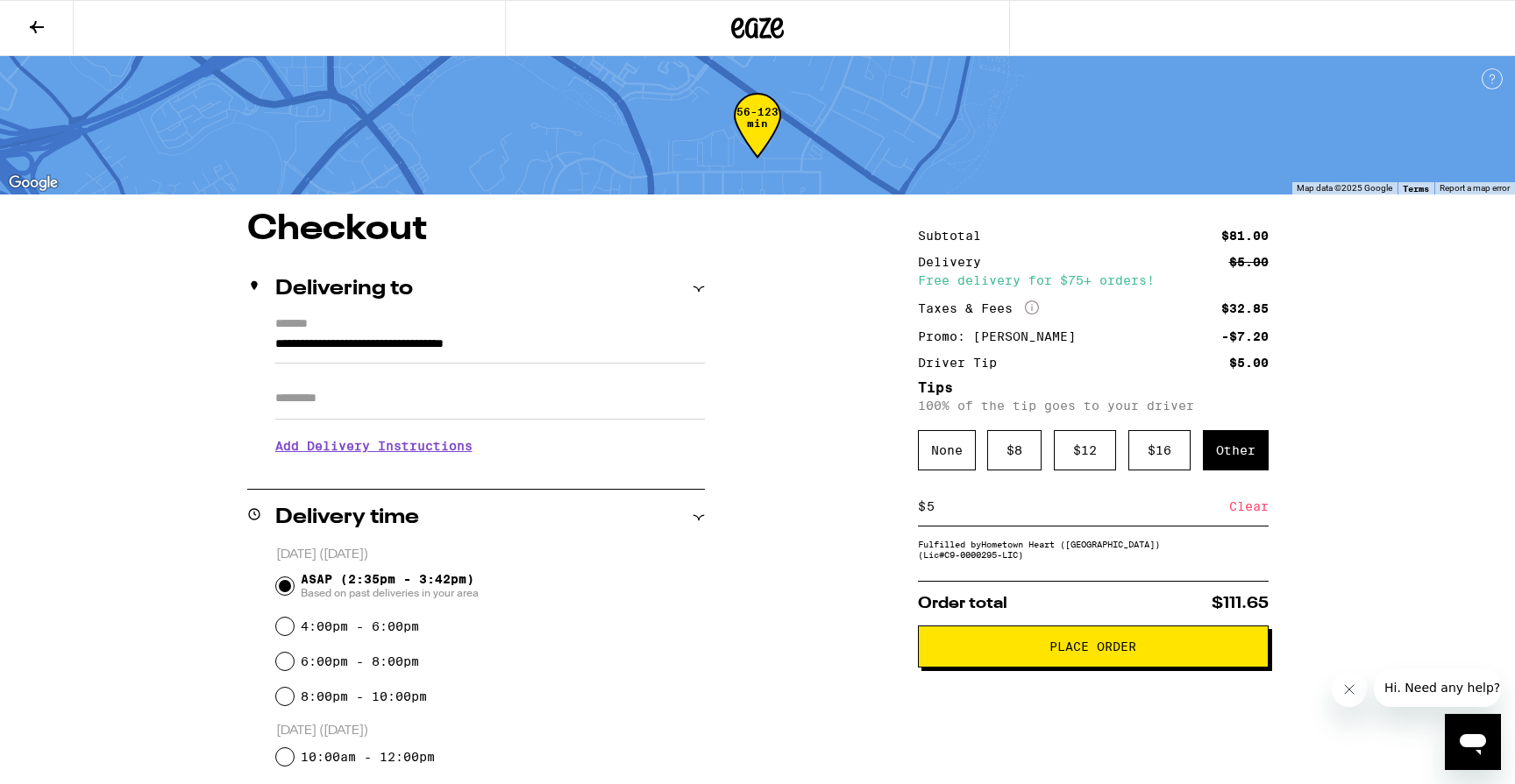
click at [421, 449] on h3 "Add Delivery Instructions" at bounding box center [490, 445] width 430 height 40
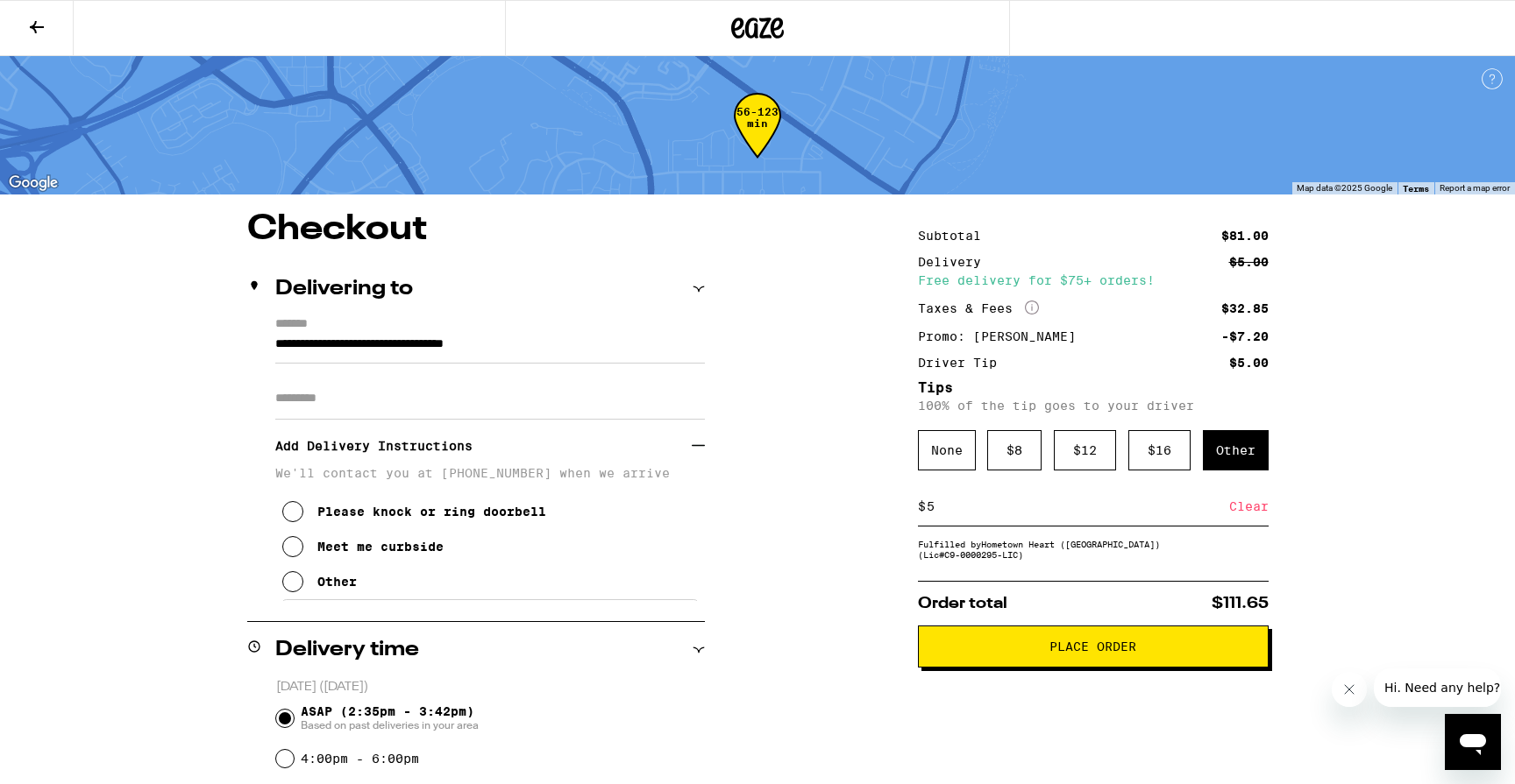
click at [290, 576] on button "Other" at bounding box center [319, 582] width 74 height 35
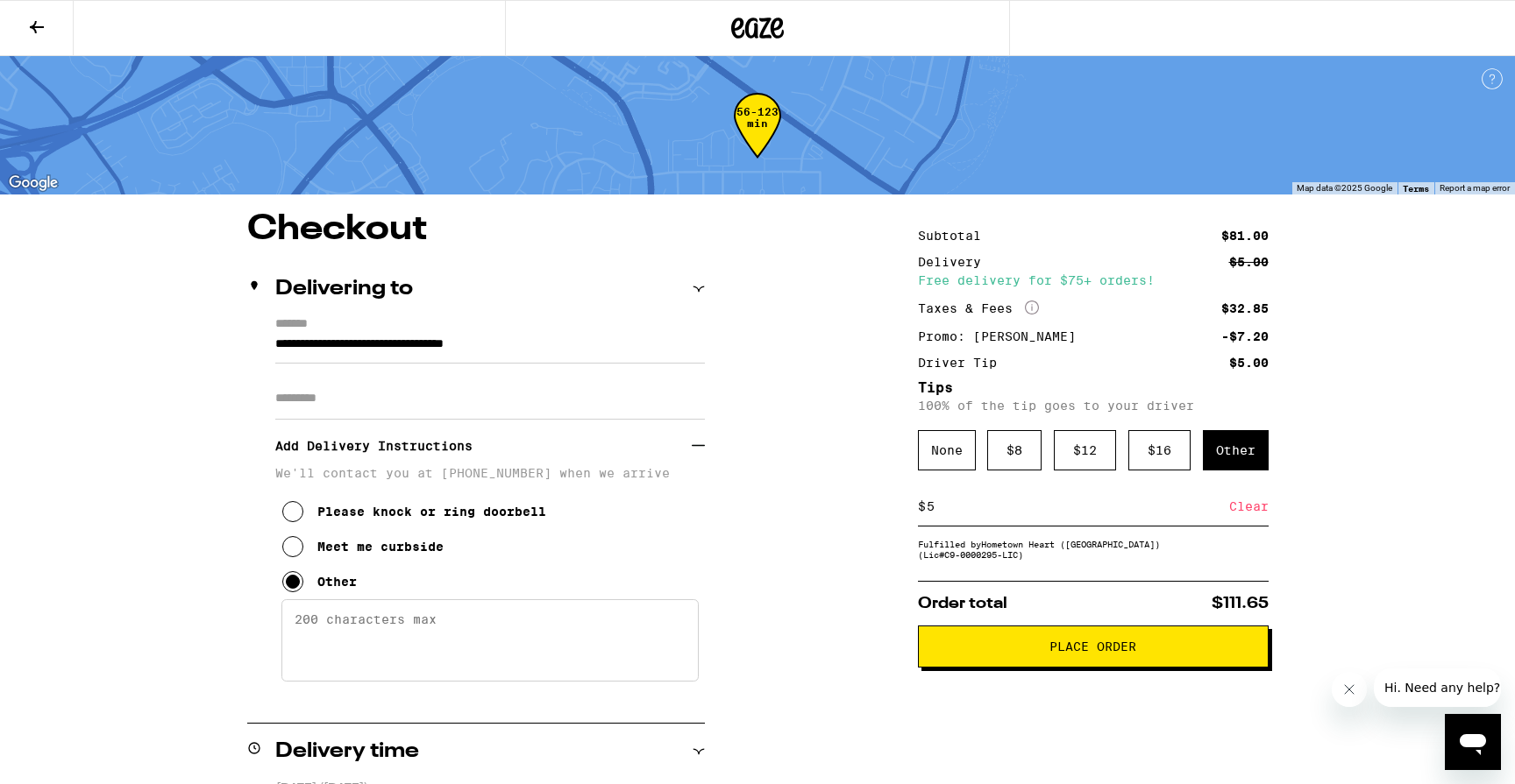
click at [299, 611] on textarea "Enter any other delivery instructions you want driver to know" at bounding box center [490, 640] width 418 height 83
click at [508, 647] on textarea "Turn right when you enter into the parking lot. Drive along the apartments towa…" at bounding box center [490, 640] width 418 height 83
click at [643, 649] on textarea "Turn right when you enter into the parking lot. Drive along the apartments back…" at bounding box center [490, 640] width 418 height 83
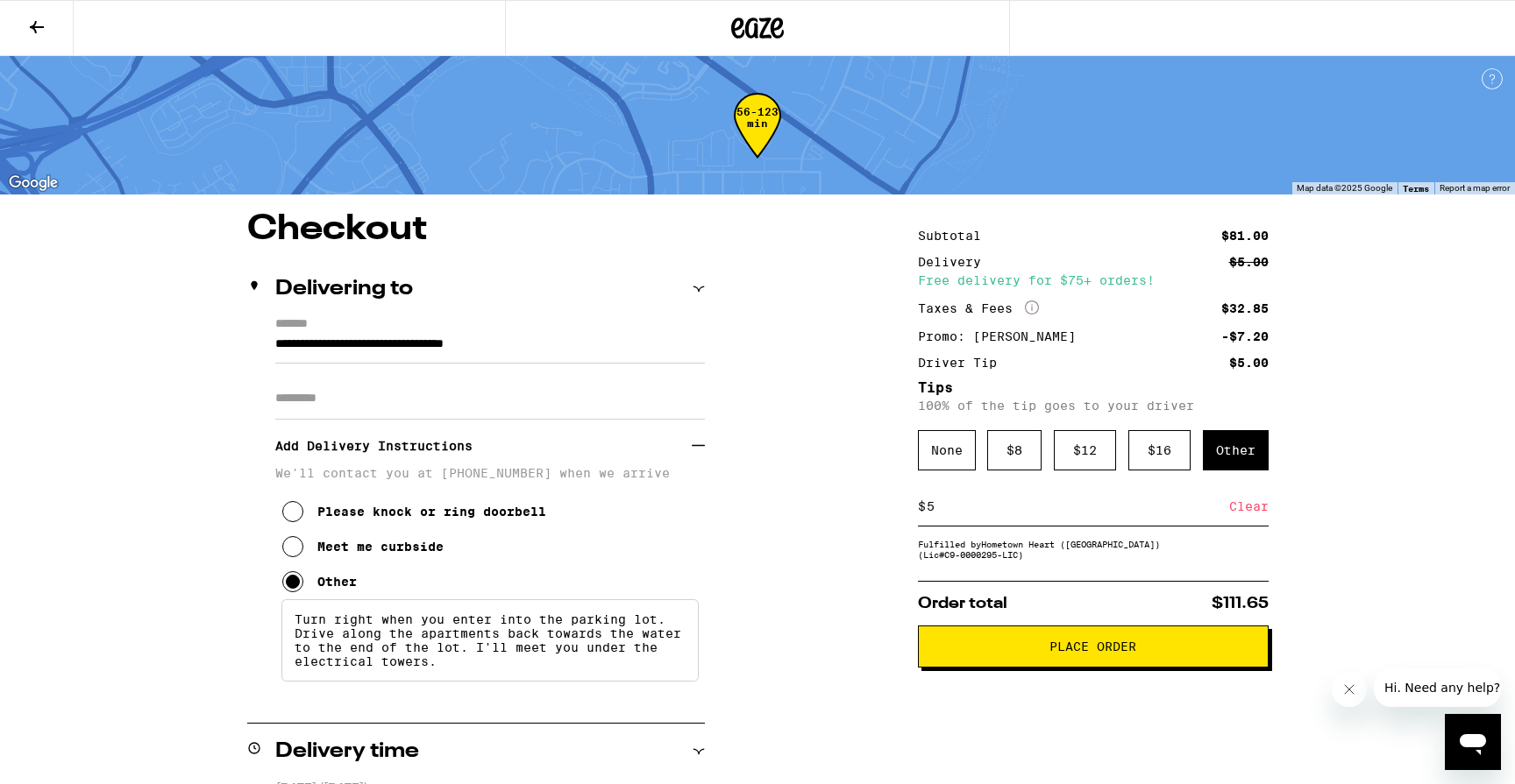
type textarea "Turn right when you enter into the parking lot. Drive along the apartments back…"
click at [1102, 668] on button "Place Order" at bounding box center [1094, 646] width 351 height 42
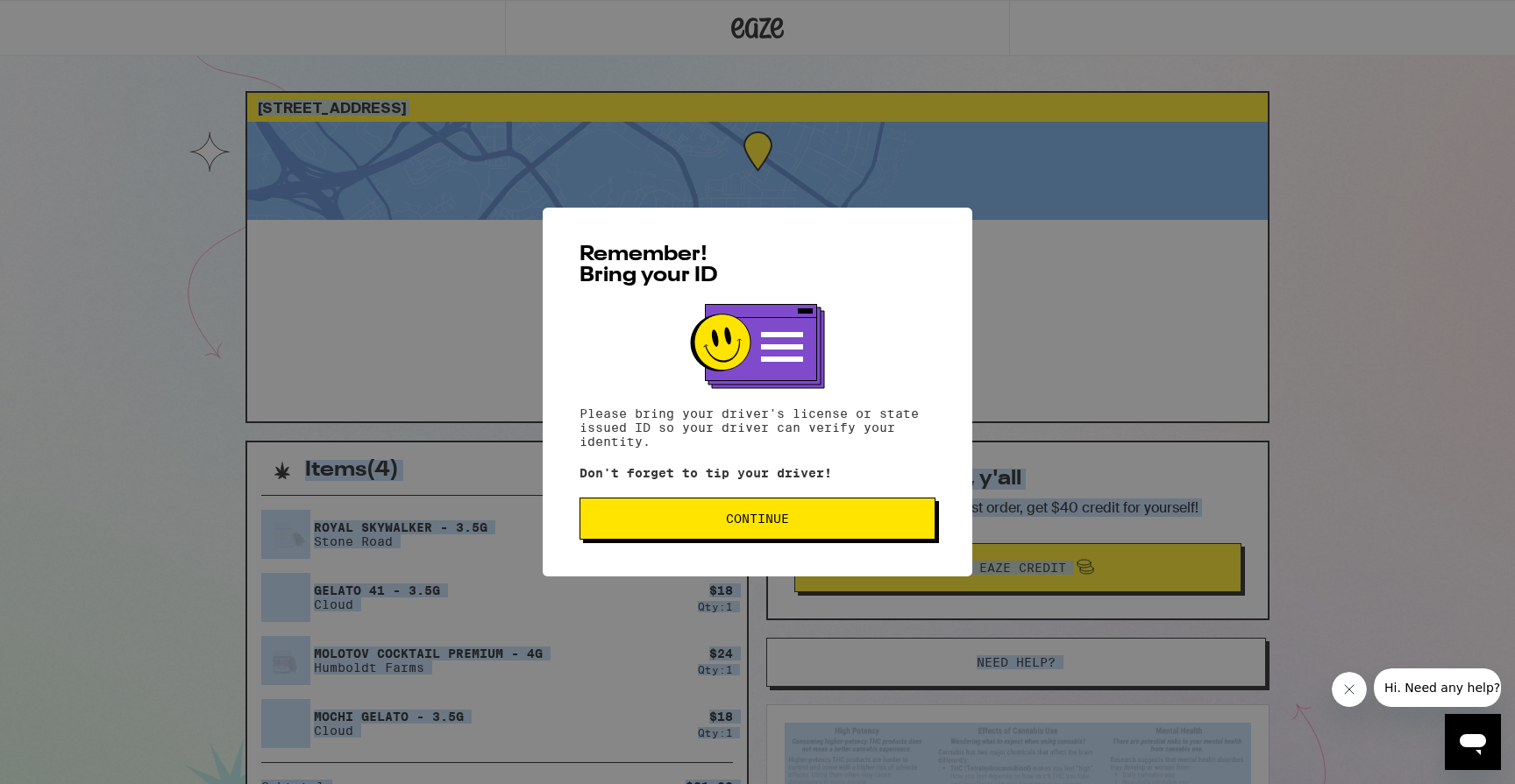
click at [758, 517] on span "Continue" at bounding box center [758, 519] width 63 height 12
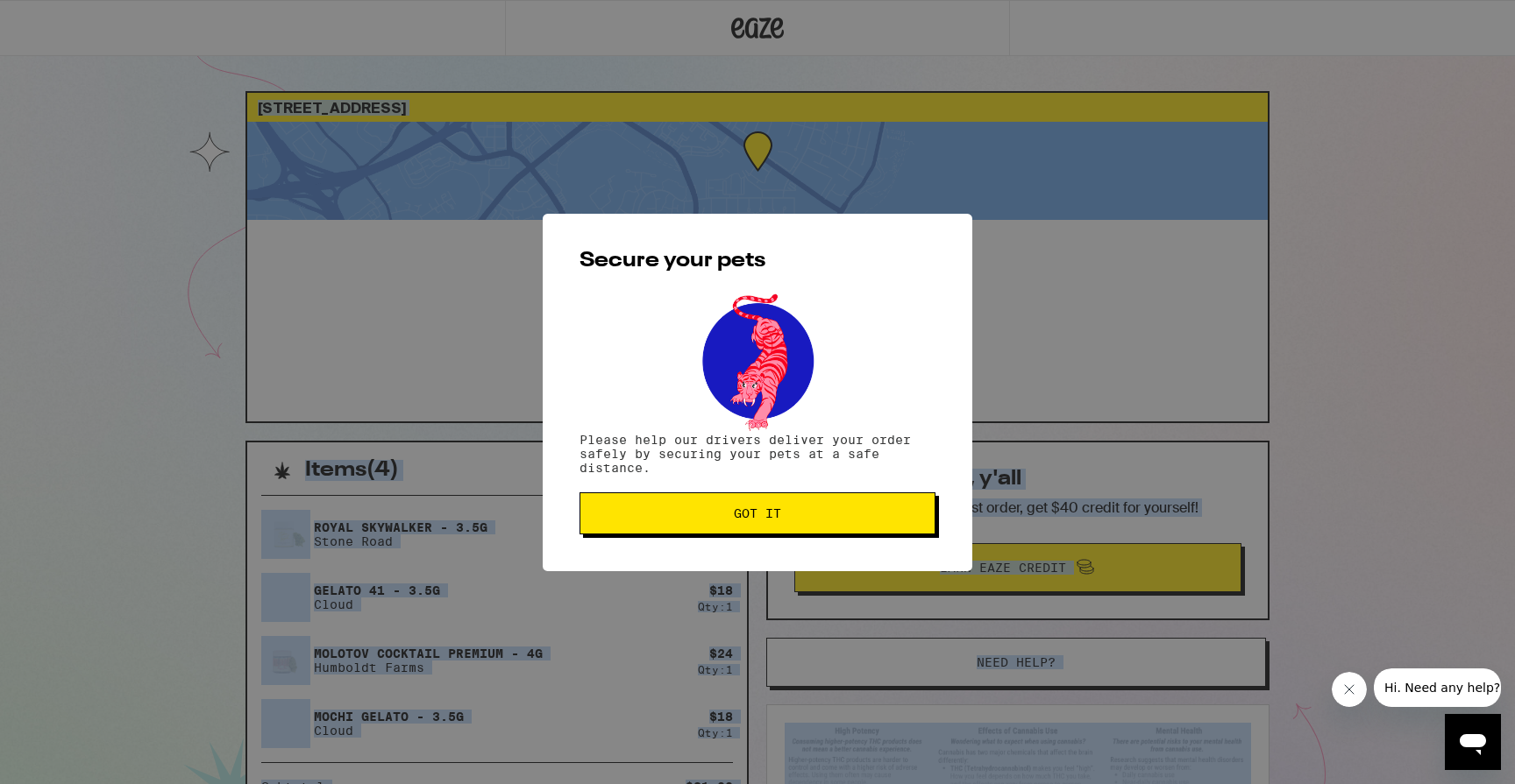
click at [758, 517] on span "Got it" at bounding box center [758, 513] width 47 height 12
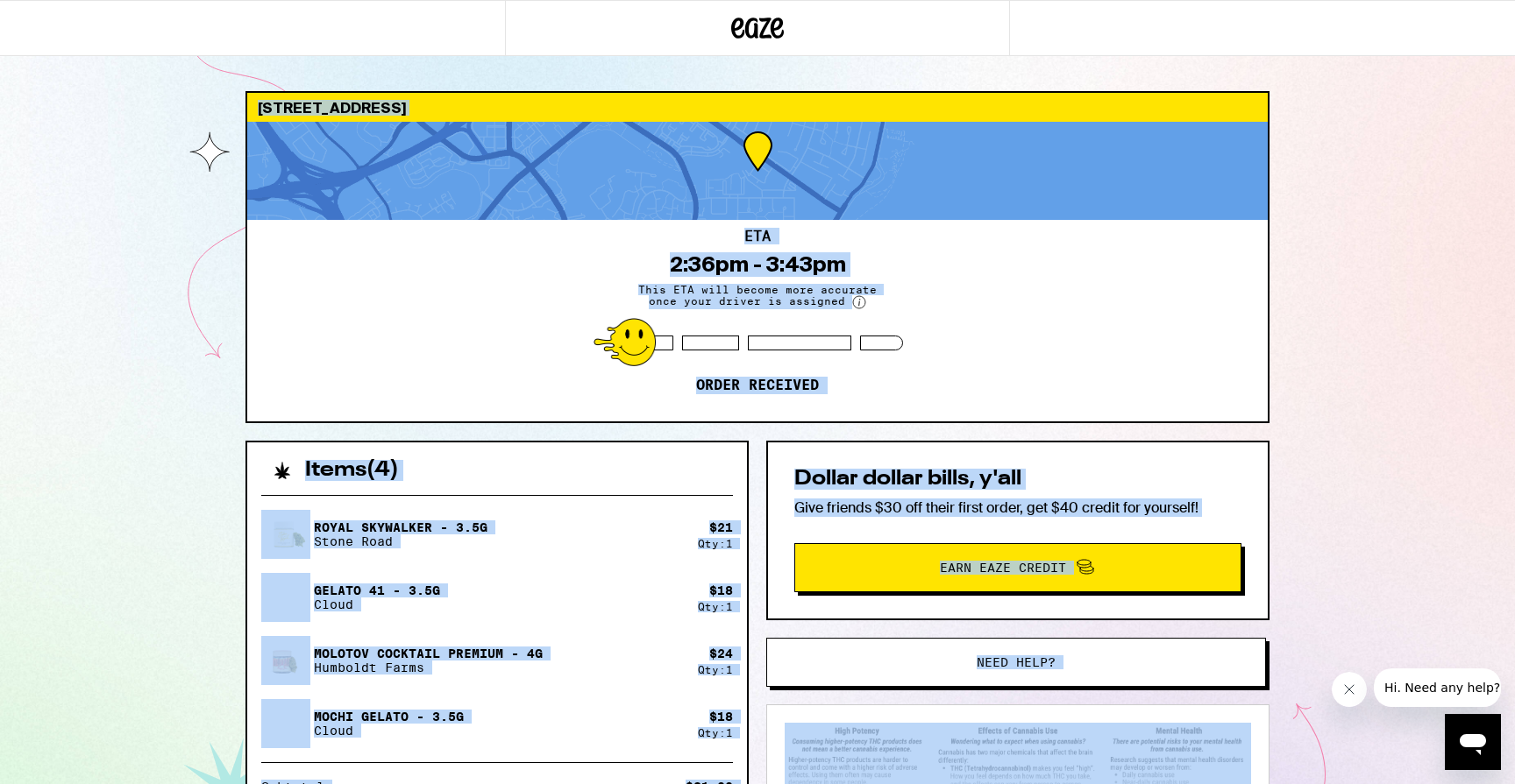
click at [758, 517] on div "Items ( 4 ) Royal Skywalker - 3.5g Stone Road $ 21 Qty: 1 Gelato 41 - 3.5g Clou…" at bounding box center [757, 750] width 1024 height 618
